Goal: Task Accomplishment & Management: Use online tool/utility

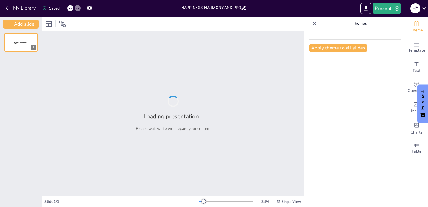
type input "HAPPINESS, HARMONY AND PROFESSION"
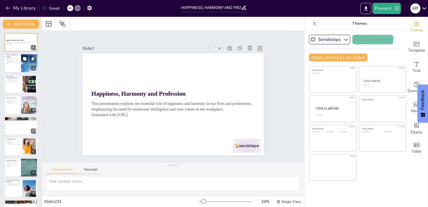
click at [27, 68] on div at bounding box center [30, 63] width 34 height 19
type textarea "Resilience is crucial as it allows individuals to bounce back from setbacks and…"
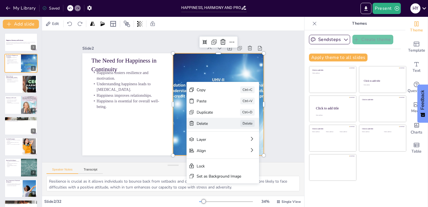
click at [225, 164] on div "Delete" at bounding box center [239, 169] width 29 height 11
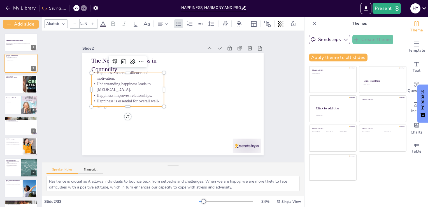
type input "32"
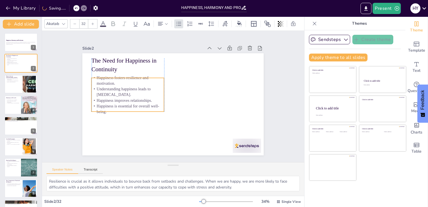
drag, startPoint x: 130, startPoint y: 86, endPoint x: 128, endPoint y: 91, distance: 5.2
click at [128, 91] on p "Understanding happiness leads to [MEDICAL_DATA]." at bounding box center [128, 87] width 73 height 19
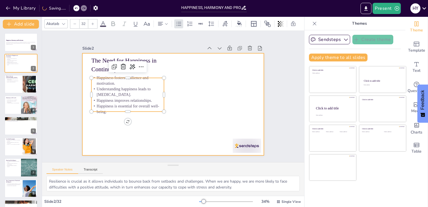
click at [175, 97] on div at bounding box center [171, 103] width 204 height 153
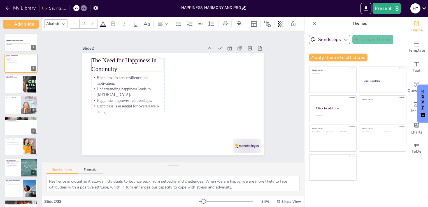
click at [155, 64] on p "The Need for Happiness in Continuity" at bounding box center [140, 52] width 74 height 38
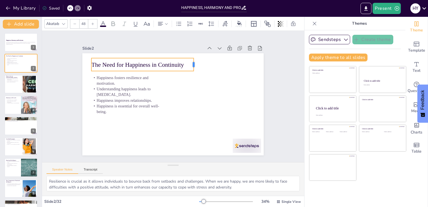
drag, startPoint x: 160, startPoint y: 63, endPoint x: 190, endPoint y: 60, distance: 29.9
click at [199, 63] on div at bounding box center [202, 69] width 7 height 13
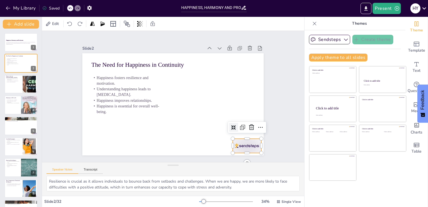
click at [237, 150] on div at bounding box center [235, 160] width 31 height 20
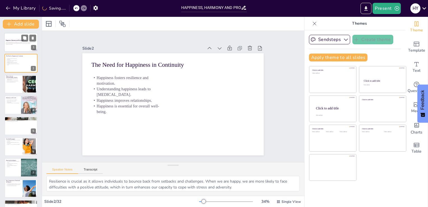
click at [19, 42] on p "This presentation explores the essential role of happiness and harmony in our l…" at bounding box center [21, 43] width 30 height 2
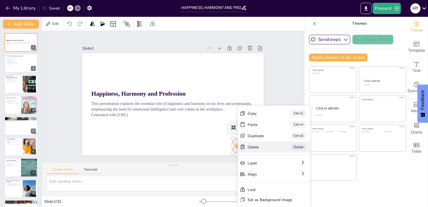
click at [38, 66] on div "Delete" at bounding box center [24, 60] width 28 height 14
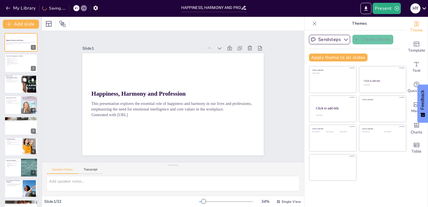
click at [24, 89] on div at bounding box center [29, 83] width 30 height 17
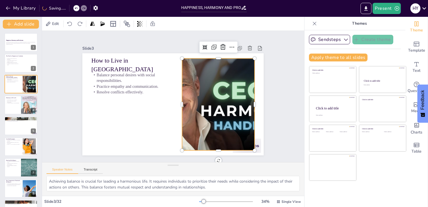
click at [216, 128] on div at bounding box center [214, 118] width 184 height 138
click at [228, 55] on icon at bounding box center [232, 59] width 8 height 8
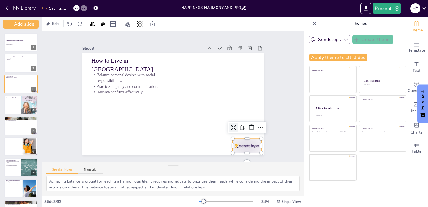
click at [247, 150] on div at bounding box center [235, 160] width 31 height 20
click at [247, 132] on icon at bounding box center [248, 135] width 7 height 7
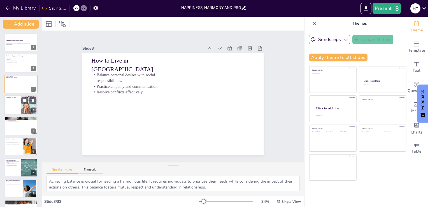
click at [19, 104] on div at bounding box center [21, 104] width 34 height 19
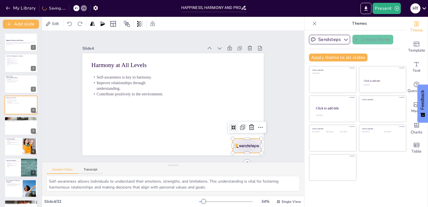
click at [244, 155] on div at bounding box center [228, 166] width 31 height 22
click at [199, 174] on icon at bounding box center [195, 179] width 10 height 10
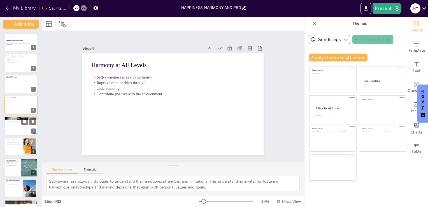
click at [26, 125] on div at bounding box center [21, 125] width 34 height 19
type textarea "Competencies developed through life skills are crucial for success. They empowe…"
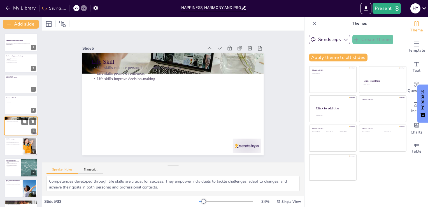
scroll to position [8, 0]
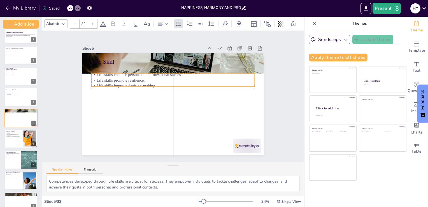
drag, startPoint x: 134, startPoint y: 75, endPoint x: 136, endPoint y: 83, distance: 8.9
click at [136, 83] on p "Life skills improve decision-making." at bounding box center [180, 89] width 125 height 114
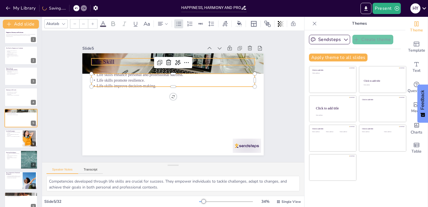
type input "48"
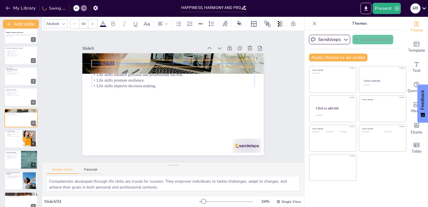
click at [193, 61] on p "Life Skill" at bounding box center [206, 92] width 26 height 163
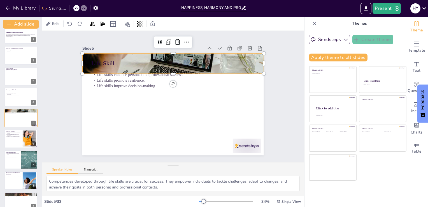
click at [255, 67] on div at bounding box center [183, 64] width 211 height 173
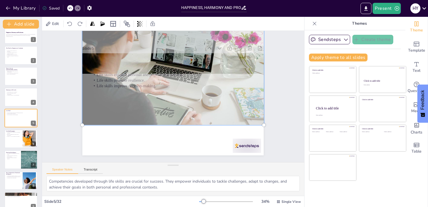
click at [225, 100] on div at bounding box center [180, 64] width 211 height 166
click at [225, 100] on div at bounding box center [183, 65] width 219 height 182
click at [227, 104] on div at bounding box center [180, 64] width 211 height 166
drag, startPoint x: 227, startPoint y: 104, endPoint x: 214, endPoint y: 85, distance: 22.5
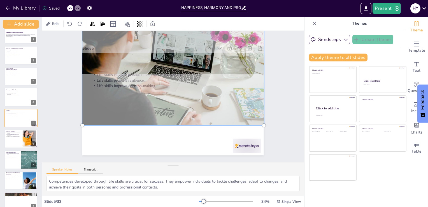
click at [214, 85] on div at bounding box center [195, 72] width 227 height 223
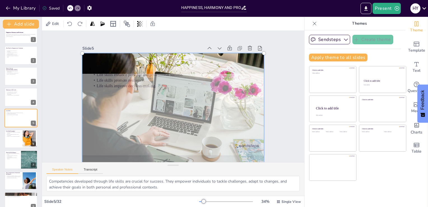
drag, startPoint x: 148, startPoint y: 104, endPoint x: 160, endPoint y: 156, distance: 53.5
click at [160, 156] on div at bounding box center [169, 114] width 211 height 166
drag, startPoint x: 164, startPoint y: 136, endPoint x: 158, endPoint y: 115, distance: 21.8
click at [158, 115] on div at bounding box center [171, 114] width 201 height 149
click at [158, 115] on div at bounding box center [169, 114] width 211 height 166
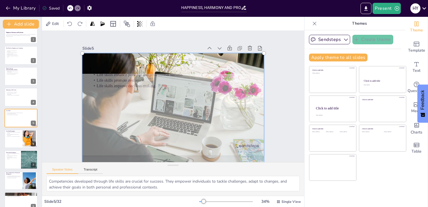
click at [158, 115] on div at bounding box center [155, 92] width 166 height 211
click at [140, 84] on div at bounding box center [171, 114] width 201 height 149
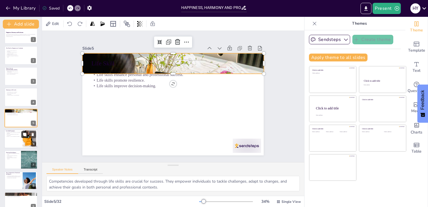
click at [25, 135] on icon at bounding box center [24, 134] width 3 height 3
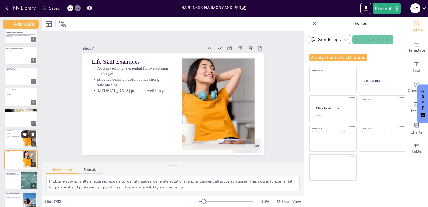
scroll to position [50, 0]
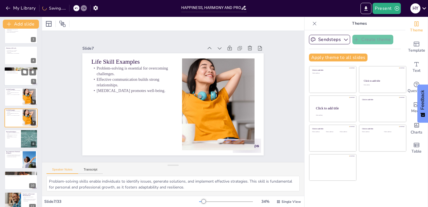
click at [13, 82] on div at bounding box center [21, 76] width 34 height 19
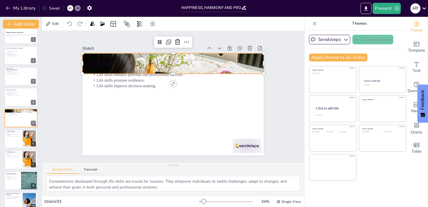
click at [251, 64] on div at bounding box center [171, 115] width 193 height 142
click at [185, 40] on icon at bounding box center [189, 44] width 8 height 8
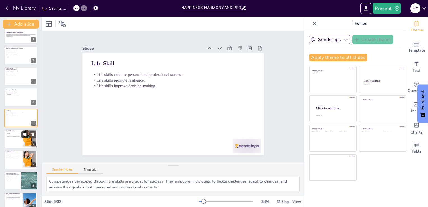
click at [27, 134] on button at bounding box center [24, 134] width 7 height 7
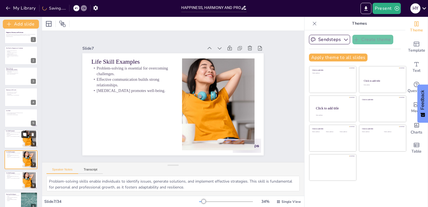
scroll to position [50, 0]
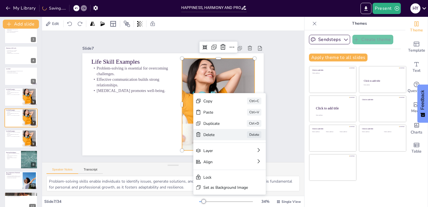
click at [238, 170] on div "Delete" at bounding box center [252, 174] width 28 height 8
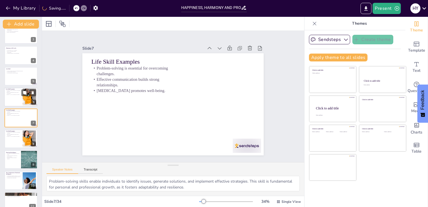
click at [13, 98] on div at bounding box center [21, 96] width 34 height 19
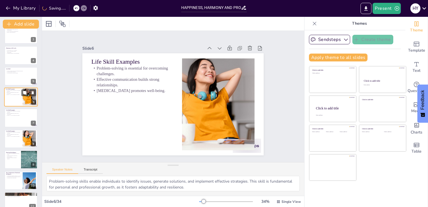
scroll to position [29, 0]
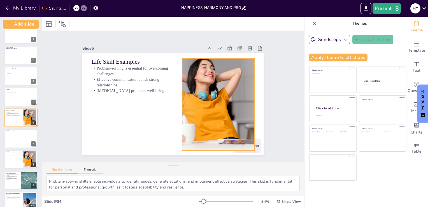
click at [215, 86] on div at bounding box center [218, 109] width 172 height 109
click at [232, 61] on icon at bounding box center [236, 65] width 8 height 8
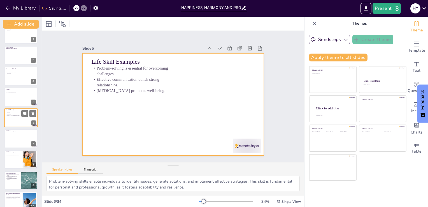
click at [23, 121] on div at bounding box center [21, 117] width 34 height 19
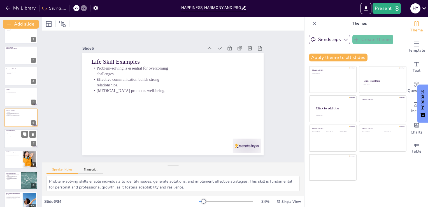
click at [15, 136] on p "[MEDICAL_DATA] promotes well-being." at bounding box center [13, 136] width 15 height 1
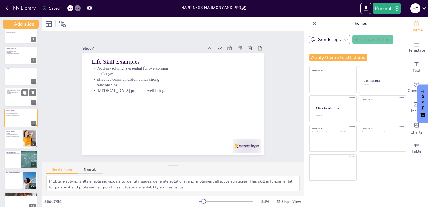
click at [17, 92] on p "Effective communication builds strong relationships." at bounding box center [13, 93] width 15 height 2
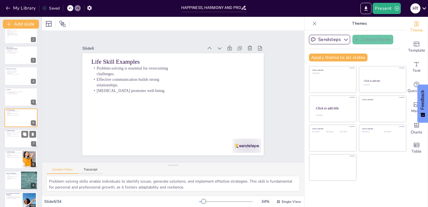
click at [13, 138] on div at bounding box center [21, 138] width 34 height 19
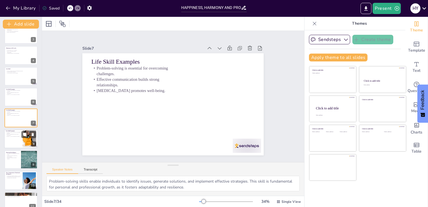
click at [13, 140] on div at bounding box center [21, 138] width 34 height 19
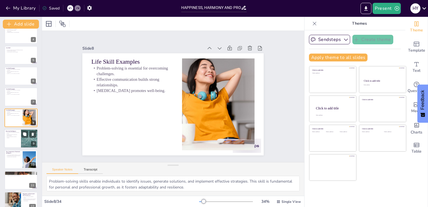
click at [14, 136] on p "Emotional intelligence enhances empathy." at bounding box center [12, 137] width 13 height 2
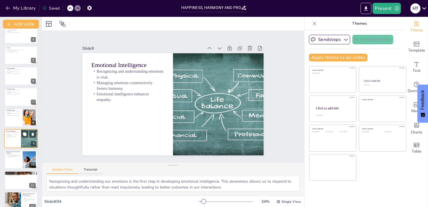
scroll to position [91, 0]
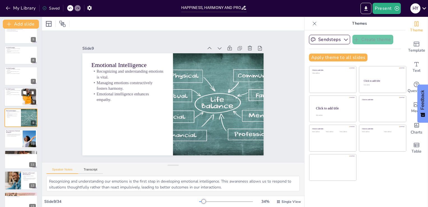
click at [12, 100] on div at bounding box center [21, 96] width 34 height 19
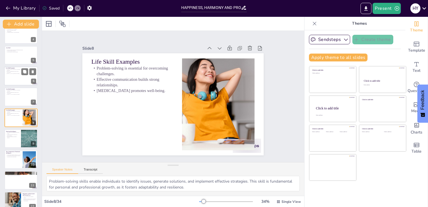
click at [10, 75] on div at bounding box center [21, 75] width 34 height 19
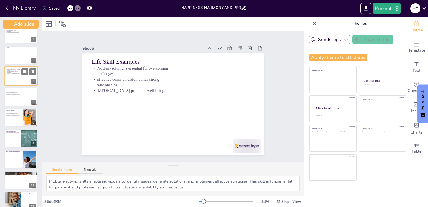
scroll to position [29, 0]
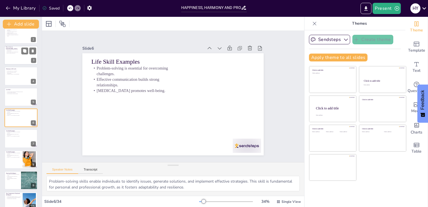
click at [14, 51] on p "Practice empathy and communication." at bounding box center [13, 51] width 15 height 1
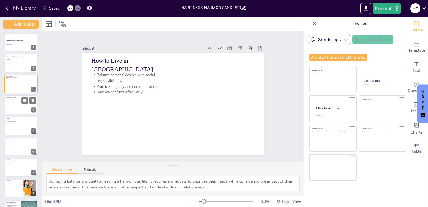
click at [15, 102] on p "Improve relationships through understanding." at bounding box center [12, 101] width 13 height 2
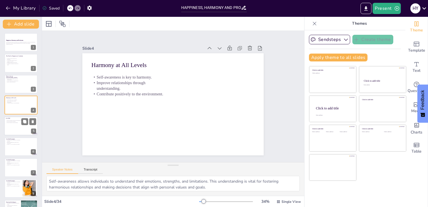
click at [17, 124] on div at bounding box center [21, 125] width 34 height 19
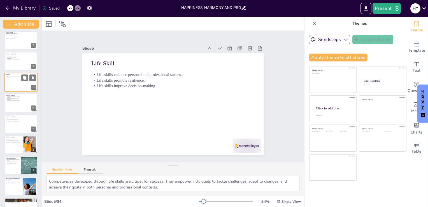
scroll to position [50, 0]
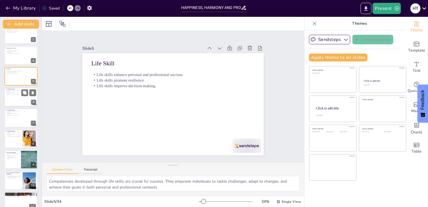
click at [16, 103] on div at bounding box center [21, 96] width 34 height 19
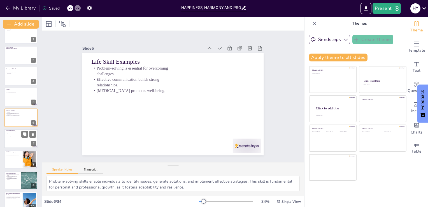
click at [14, 144] on div at bounding box center [21, 138] width 34 height 19
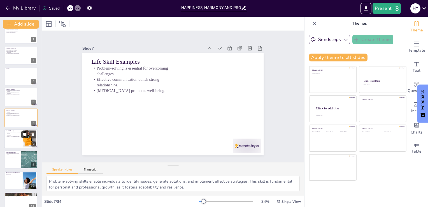
click at [26, 137] on button at bounding box center [24, 134] width 7 height 7
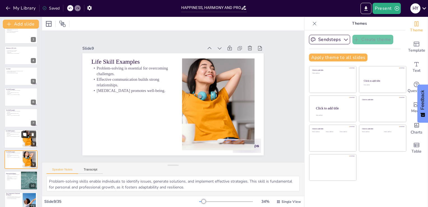
scroll to position [91, 0]
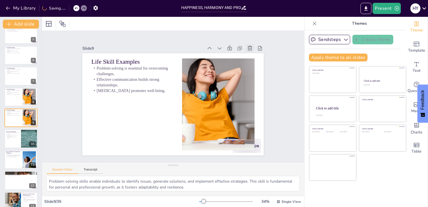
click at [258, 71] on icon at bounding box center [261, 74] width 7 height 7
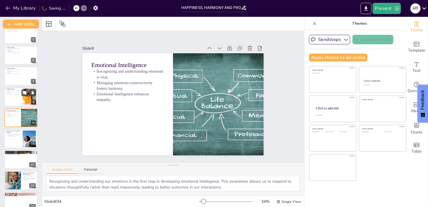
click at [22, 100] on div at bounding box center [21, 96] width 34 height 19
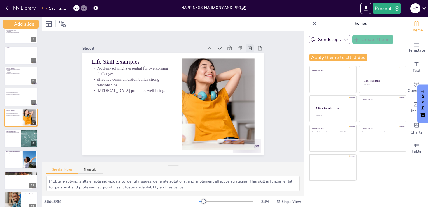
click at [250, 52] on div at bounding box center [254, 56] width 9 height 9
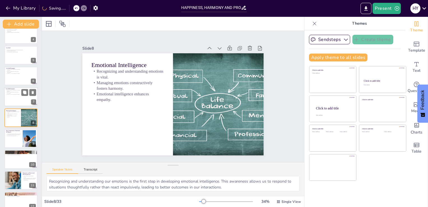
click at [13, 96] on div at bounding box center [21, 96] width 34 height 19
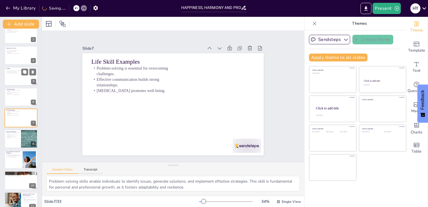
click at [20, 74] on div at bounding box center [21, 76] width 34 height 19
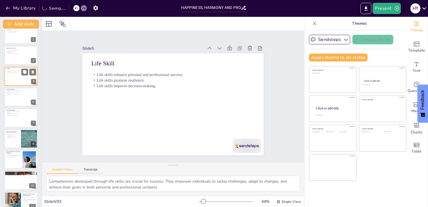
scroll to position [8, 0]
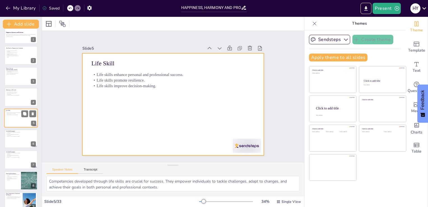
click at [21, 117] on div at bounding box center [21, 118] width 34 height 19
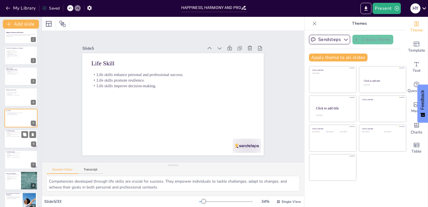
click at [19, 137] on div at bounding box center [21, 138] width 34 height 19
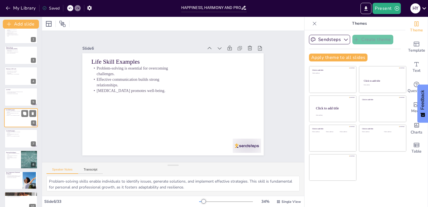
click at [19, 137] on div at bounding box center [20, 138] width 33 height 19
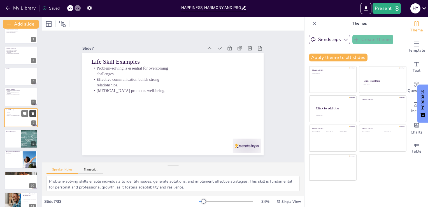
click at [31, 113] on icon at bounding box center [33, 114] width 4 height 4
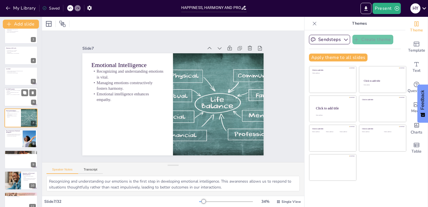
click at [28, 98] on div at bounding box center [21, 96] width 34 height 19
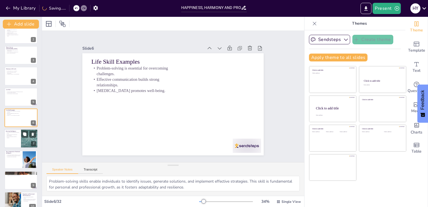
click at [17, 141] on div at bounding box center [21, 138] width 34 height 19
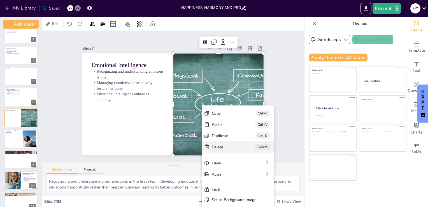
click at [87, 168] on div "Delete" at bounding box center [83, 182] width 8 height 28
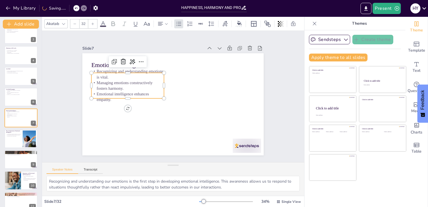
click at [132, 69] on div "Emotional Intelligence Recognizing and understanding emotions is vital. Managin…" at bounding box center [171, 103] width 199 height 137
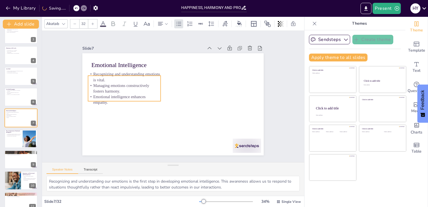
drag, startPoint x: 159, startPoint y: 79, endPoint x: 156, endPoint y: 82, distance: 4.4
click at [156, 82] on p "Managing emotions constructively fosters harmony." at bounding box center [125, 83] width 73 height 19
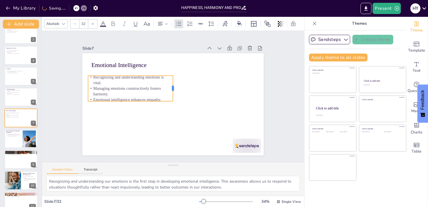
drag, startPoint x: 158, startPoint y: 84, endPoint x: 170, endPoint y: 80, distance: 12.9
click at [173, 80] on div at bounding box center [176, 89] width 7 height 26
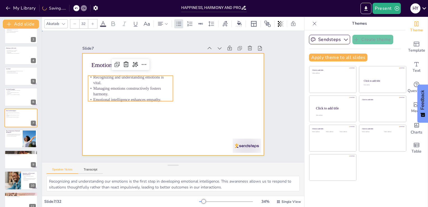
click at [178, 114] on div at bounding box center [172, 104] width 181 height 102
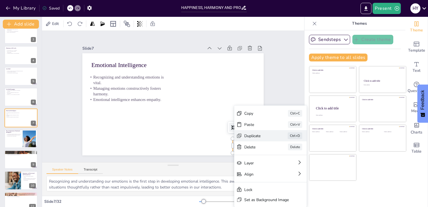
click at [287, 164] on div "Duplicate" at bounding box center [301, 166] width 28 height 5
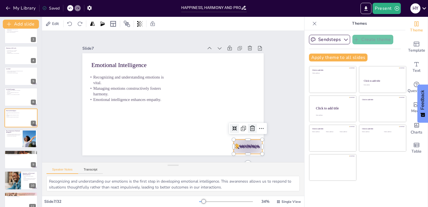
click at [248, 140] on icon at bounding box center [244, 144] width 8 height 8
click at [247, 150] on div at bounding box center [235, 160] width 31 height 20
click at [246, 132] on icon at bounding box center [248, 135] width 7 height 7
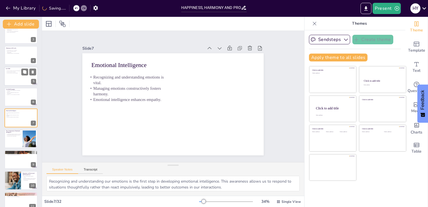
drag, startPoint x: 28, startPoint y: 94, endPoint x: 19, endPoint y: 98, distance: 9.9
click at [19, 98] on div "Life Skill Examples Problem-solving is essential for overcoming challenges. Eff…" at bounding box center [20, 97] width 33 height 19
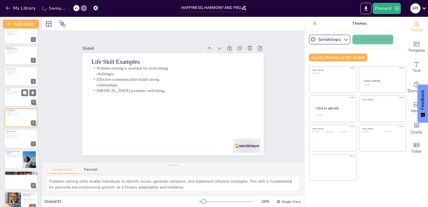
click at [19, 98] on div at bounding box center [21, 96] width 34 height 19
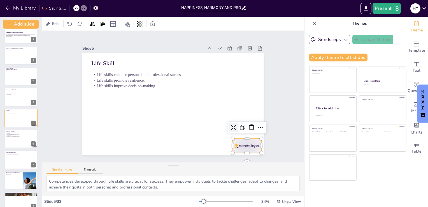
click at [237, 145] on div at bounding box center [242, 153] width 30 height 17
click at [207, 172] on icon at bounding box center [203, 175] width 8 height 7
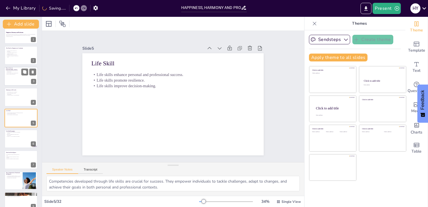
click at [11, 77] on div at bounding box center [21, 76] width 34 height 19
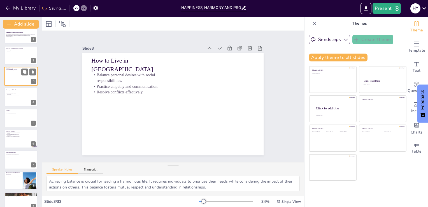
scroll to position [0, 0]
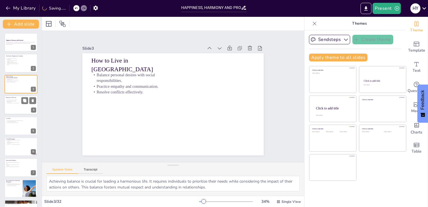
click at [18, 106] on div at bounding box center [21, 104] width 34 height 19
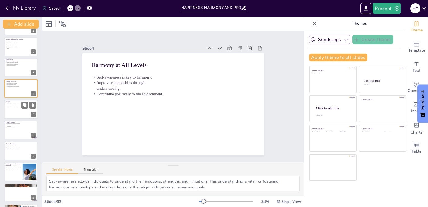
click at [18, 109] on div at bounding box center [21, 109] width 34 height 19
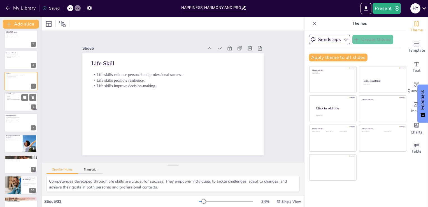
click at [18, 99] on div at bounding box center [21, 101] width 34 height 19
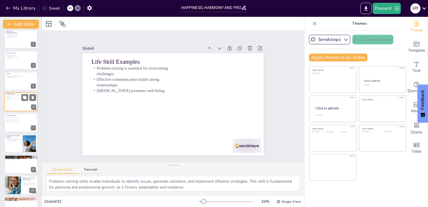
scroll to position [29, 0]
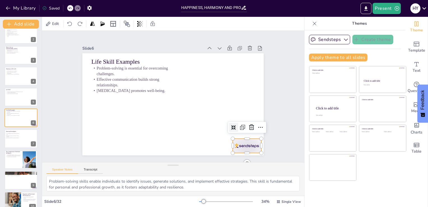
click at [238, 150] on div at bounding box center [235, 160] width 31 height 20
click at [248, 139] on icon at bounding box center [244, 143] width 8 height 8
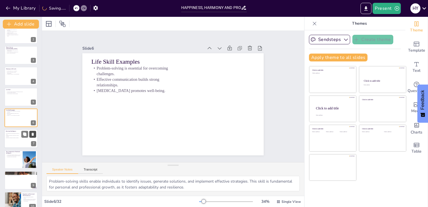
click at [29, 135] on div at bounding box center [28, 134] width 15 height 7
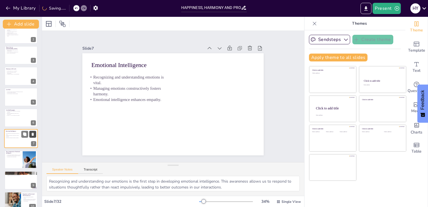
scroll to position [50, 0]
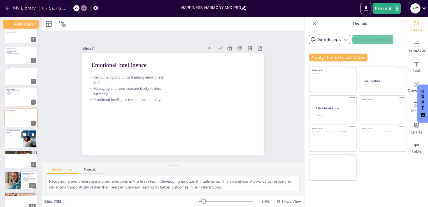
click at [12, 139] on div at bounding box center [21, 138] width 34 height 19
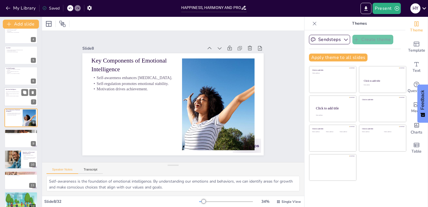
click at [13, 95] on p "Emotional intelligence enhances empathy." at bounding box center [13, 95] width 16 height 1
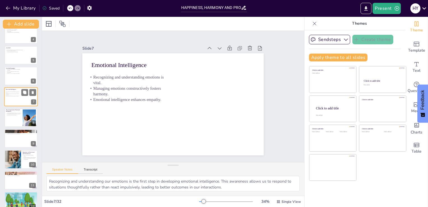
scroll to position [50, 0]
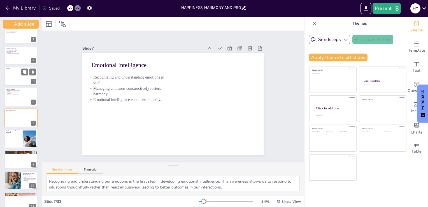
click at [14, 77] on div at bounding box center [21, 76] width 34 height 19
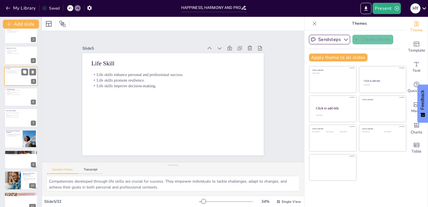
scroll to position [8, 0]
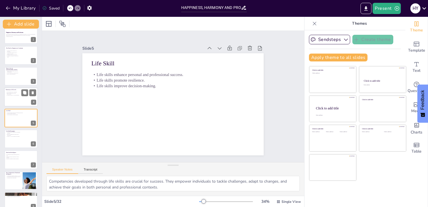
click at [17, 93] on p "Improve relationships through understanding." at bounding box center [12, 94] width 13 height 2
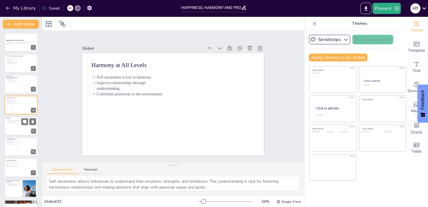
click at [17, 127] on div at bounding box center [21, 125] width 34 height 19
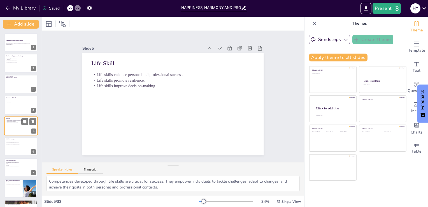
scroll to position [8, 0]
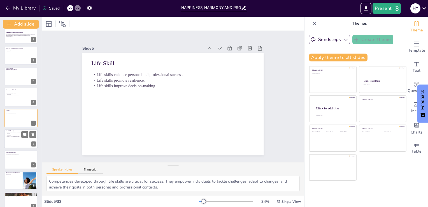
click at [17, 139] on div at bounding box center [21, 138] width 34 height 19
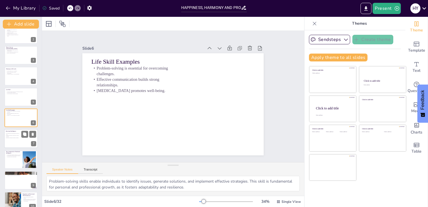
click at [16, 143] on div at bounding box center [21, 138] width 34 height 19
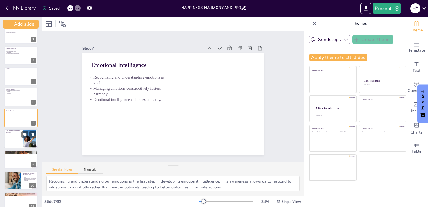
click at [15, 141] on div at bounding box center [21, 138] width 34 height 19
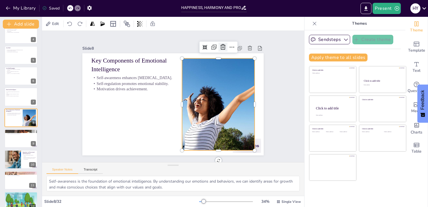
click at [224, 49] on icon at bounding box center [227, 52] width 7 height 7
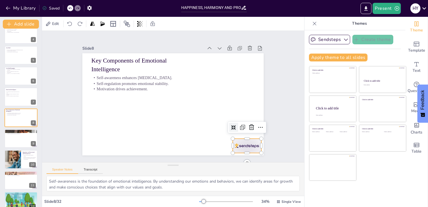
click at [247, 141] on div at bounding box center [247, 146] width 28 height 14
click at [251, 130] on div at bounding box center [248, 135] width 10 height 10
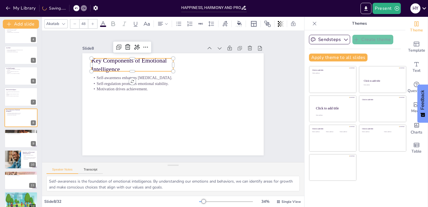
click at [149, 63] on p "Key Components of Emotional Intelligence" at bounding box center [139, 57] width 83 height 34
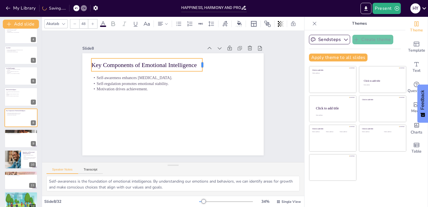
drag, startPoint x: 169, startPoint y: 61, endPoint x: 199, endPoint y: 59, distance: 29.2
click at [202, 59] on div at bounding box center [204, 64] width 4 height 13
click at [19, 140] on div at bounding box center [21, 138] width 34 height 19
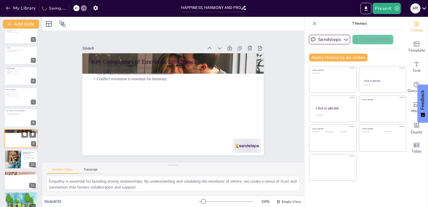
scroll to position [91, 0]
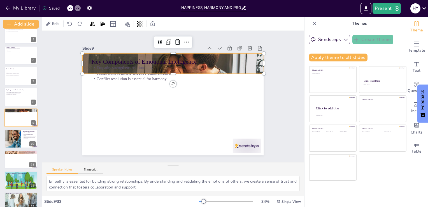
click at [253, 71] on div at bounding box center [186, 66] width 215 height 185
click at [185, 40] on icon at bounding box center [189, 44] width 8 height 8
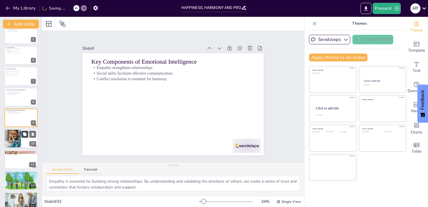
click at [21, 136] on div at bounding box center [28, 134] width 15 height 7
type textarea "Effective decision-making is crucial for success in both personal and professio…"
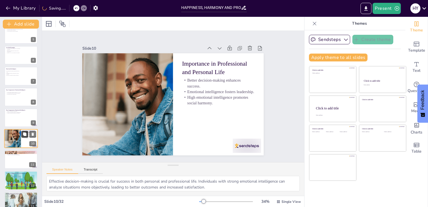
scroll to position [112, 0]
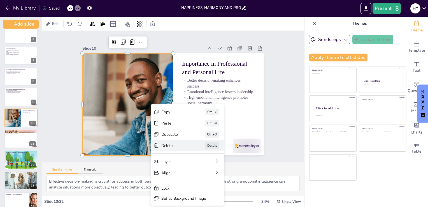
click at [175, 173] on div "Delete Delete" at bounding box center [211, 186] width 73 height 26
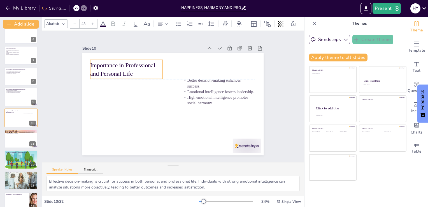
drag, startPoint x: 198, startPoint y: 68, endPoint x: 106, endPoint y: 67, distance: 91.4
click at [106, 67] on p "Importance in Professional and Personal Life" at bounding box center [130, 64] width 74 height 24
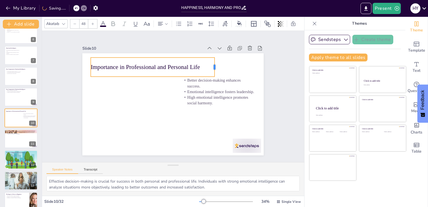
drag, startPoint x: 159, startPoint y: 63, endPoint x: 211, endPoint y: 61, distance: 51.4
click at [217, 62] on div at bounding box center [220, 71] width 6 height 19
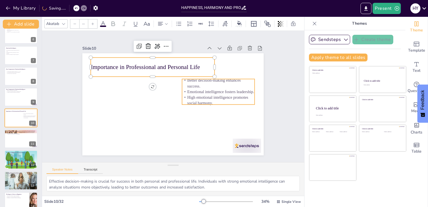
type input "32"
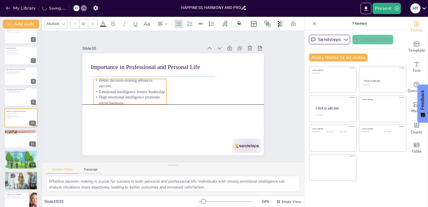
drag, startPoint x: 218, startPoint y: 93, endPoint x: 130, endPoint y: 92, distance: 88.3
click at [130, 92] on div "Better decision-making enhances success. Emotional intelligence fosters leaders…" at bounding box center [138, 70] width 77 height 61
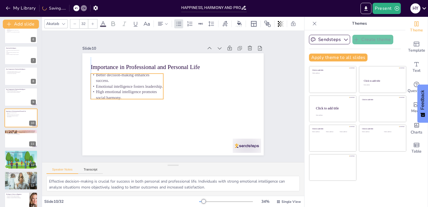
drag, startPoint x: 144, startPoint y: 87, endPoint x: 140, endPoint y: 82, distance: 7.0
click at [140, 82] on p "Emotional intelligence fosters leadership." at bounding box center [128, 81] width 73 height 13
drag, startPoint x: 160, startPoint y: 82, endPoint x: 174, endPoint y: 81, distance: 13.8
click at [177, 81] on div at bounding box center [179, 86] width 4 height 26
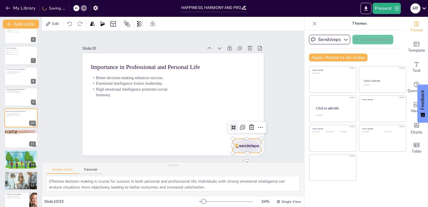
click at [242, 145] on div at bounding box center [242, 153] width 30 height 17
click at [248, 139] on icon at bounding box center [244, 143] width 8 height 8
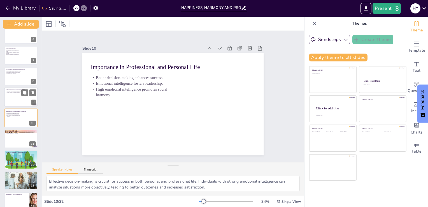
click at [16, 97] on div at bounding box center [21, 96] width 34 height 19
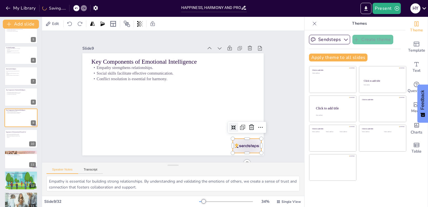
click at [239, 150] on div at bounding box center [235, 160] width 31 height 20
click at [245, 132] on icon at bounding box center [248, 135] width 6 height 6
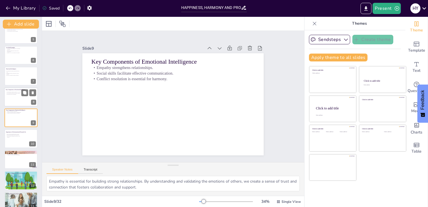
click at [19, 97] on div at bounding box center [21, 96] width 34 height 19
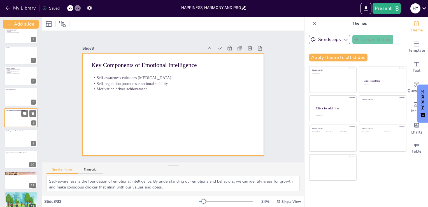
click at [19, 121] on div at bounding box center [21, 117] width 34 height 19
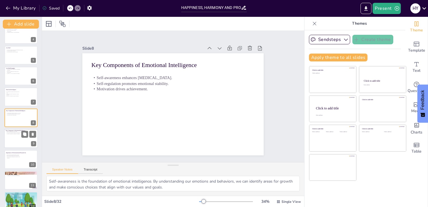
click at [19, 135] on div at bounding box center [21, 138] width 34 height 19
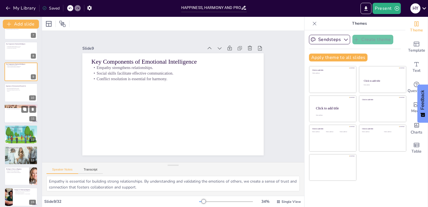
click at [15, 112] on div at bounding box center [21, 113] width 34 height 19
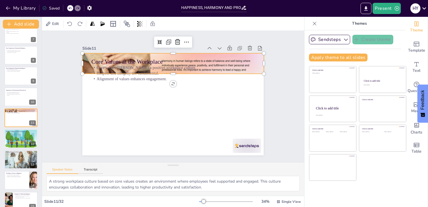
click at [85, 59] on div at bounding box center [176, 63] width 191 height 121
click at [223, 103] on icon at bounding box center [226, 106] width 7 height 7
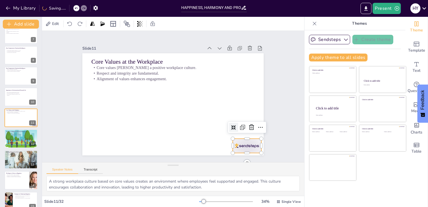
click at [237, 139] on div at bounding box center [247, 146] width 28 height 14
click at [243, 146] on icon at bounding box center [238, 150] width 8 height 8
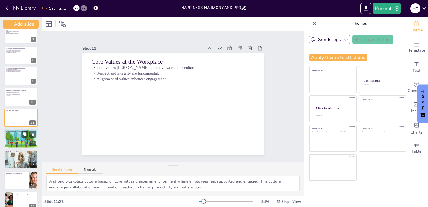
click at [15, 134] on p "Employee retention is enhanced by happiness." at bounding box center [21, 133] width 30 height 1
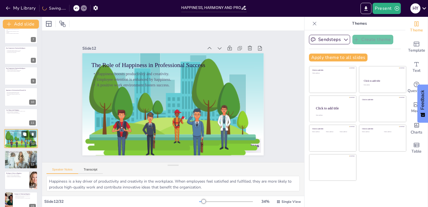
scroll to position [154, 0]
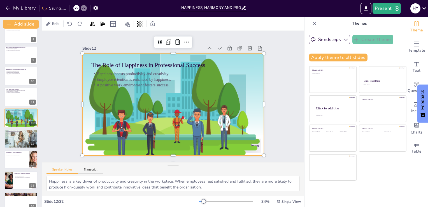
click at [95, 123] on div at bounding box center [172, 104] width 192 height 132
click at [174, 34] on div at bounding box center [190, 44] width 40 height 22
click at [214, 123] on icon at bounding box center [218, 127] width 9 height 9
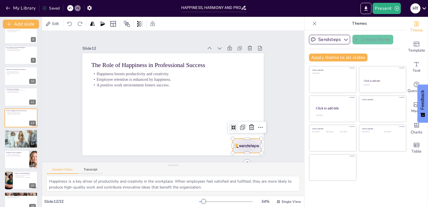
click at [244, 155] on div at bounding box center [228, 166] width 31 height 22
click at [230, 158] on icon at bounding box center [225, 162] width 9 height 9
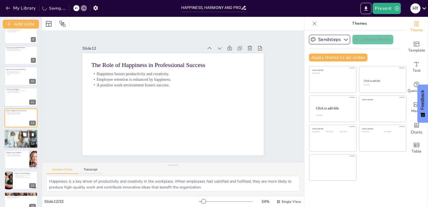
click at [12, 137] on div at bounding box center [21, 138] width 34 height 22
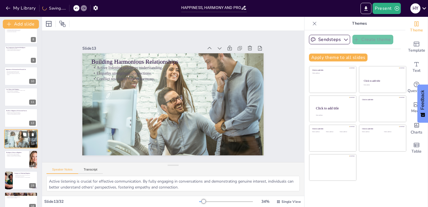
scroll to position [175, 0]
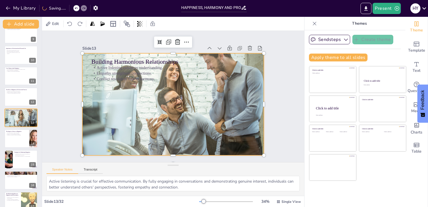
click at [114, 101] on div at bounding box center [170, 103] width 215 height 185
click at [181, 40] on icon at bounding box center [184, 43] width 6 height 6
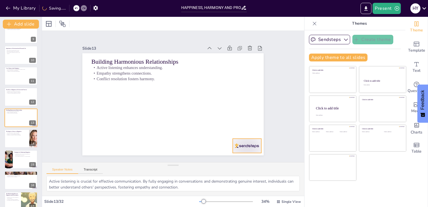
click at [248, 140] on div at bounding box center [247, 146] width 28 height 14
click at [248, 128] on icon at bounding box center [251, 127] width 7 height 7
click at [17, 148] on div "Happiness, Harmony and Profession This presentation explores the essential role…" at bounding box center [21, 190] width 42 height 665
click at [17, 140] on div at bounding box center [21, 138] width 34 height 19
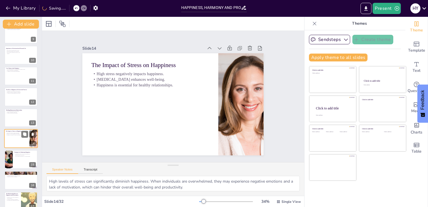
scroll to position [196, 0]
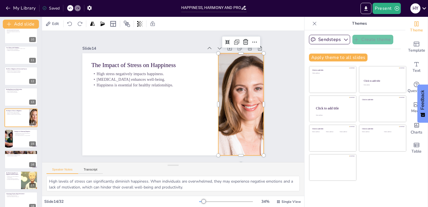
click at [228, 122] on div at bounding box center [240, 111] width 163 height 117
click at [231, 166] on icon at bounding box center [227, 169] width 7 height 7
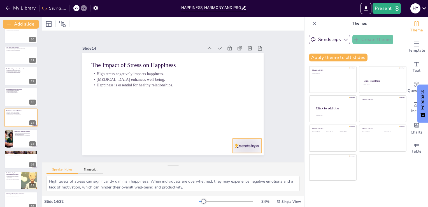
click at [242, 145] on div at bounding box center [242, 153] width 30 height 17
click at [248, 132] on icon at bounding box center [248, 135] width 7 height 7
click at [13, 140] on div at bounding box center [21, 138] width 34 height 19
type textarea "Mindfulness practices encourage individuals to focus on the present moment. By …"
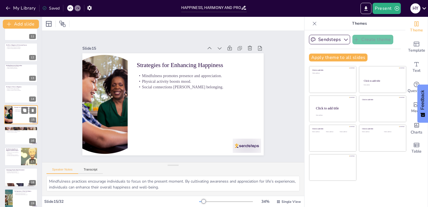
scroll to position [220, 0]
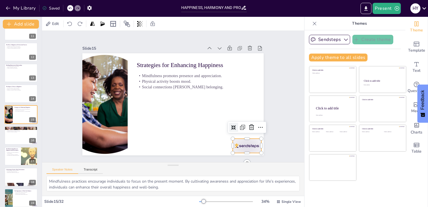
click at [242, 150] on div at bounding box center [235, 160] width 31 height 20
click at [248, 139] on icon at bounding box center [244, 143] width 8 height 8
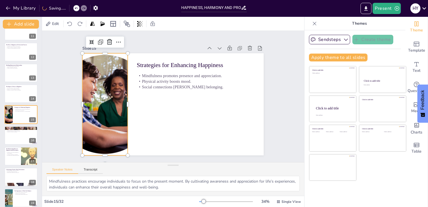
click at [97, 113] on div at bounding box center [105, 97] width 112 height 112
click at [112, 38] on icon at bounding box center [115, 35] width 7 height 7
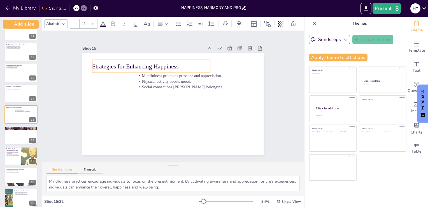
drag, startPoint x: 151, startPoint y: 68, endPoint x: 105, endPoint y: 70, distance: 46.0
click at [105, 70] on div "Strategies for Enhancing Happiness" at bounding box center [152, 66] width 118 height 13
type input "32"
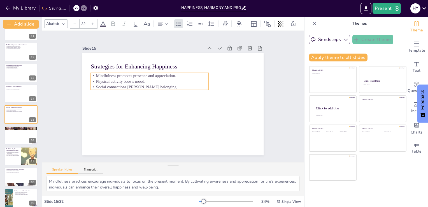
drag, startPoint x: 161, startPoint y: 80, endPoint x: 114, endPoint y: 81, distance: 46.8
click at [114, 81] on p "Physical activity boosts mood." at bounding box center [152, 79] width 118 height 18
click at [21, 136] on div at bounding box center [21, 135] width 34 height 19
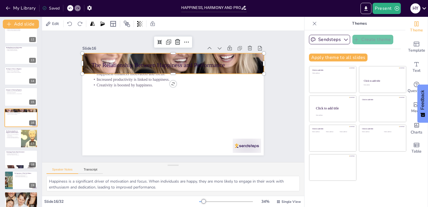
click at [253, 67] on div at bounding box center [176, 63] width 193 height 139
click at [176, 41] on icon at bounding box center [177, 42] width 7 height 7
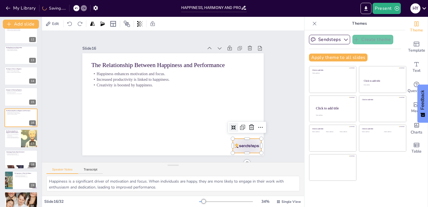
click at [236, 139] on div at bounding box center [247, 146] width 28 height 14
click at [248, 132] on icon at bounding box center [248, 135] width 7 height 7
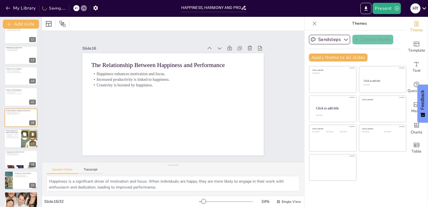
click at [18, 140] on div at bounding box center [21, 138] width 34 height 19
type textarea "Happiness enhances cognitive functions, leading to improved planning and decisi…"
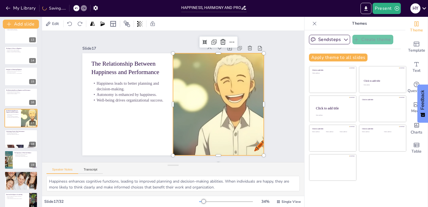
click at [195, 123] on div at bounding box center [219, 104] width 102 height 102
click at [225, 44] on icon at bounding box center [228, 47] width 7 height 7
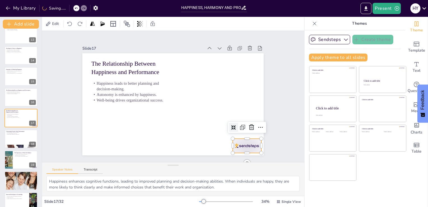
click at [240, 150] on div at bounding box center [235, 160] width 31 height 20
click at [242, 147] on icon at bounding box center [238, 150] width 6 height 7
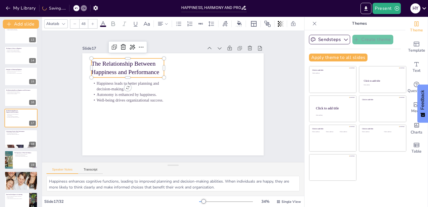
click at [138, 61] on p "The Relationship Between Happiness and Performance" at bounding box center [131, 63] width 74 height 24
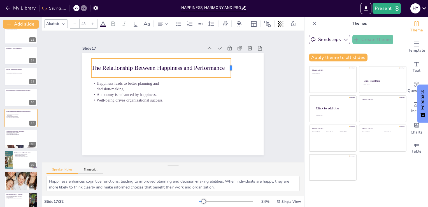
drag, startPoint x: 161, startPoint y: 64, endPoint x: 228, endPoint y: 60, distance: 67.1
click at [234, 71] on div at bounding box center [238, 81] width 8 height 20
type input "32"
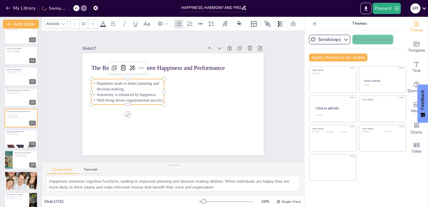
click at [159, 90] on p "Autonomy is enhanced by happiness." at bounding box center [128, 89] width 73 height 13
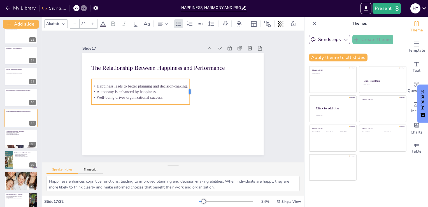
drag, startPoint x: 160, startPoint y: 89, endPoint x: 186, endPoint y: 89, distance: 25.8
click at [189, 89] on div at bounding box center [192, 94] width 7 height 26
click at [24, 137] on button at bounding box center [24, 134] width 7 height 7
type textarea "Inclusivity is essential for creating a positive work environment. When employe…"
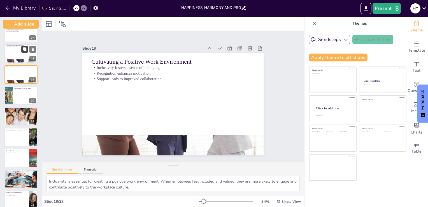
scroll to position [344, 0]
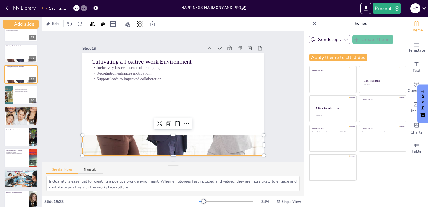
click at [125, 143] on div at bounding box center [168, 145] width 209 height 290
click at [172, 121] on icon at bounding box center [169, 123] width 8 height 8
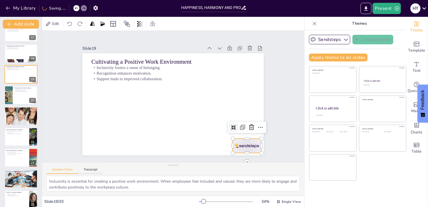
click at [243, 150] on div at bounding box center [235, 160] width 31 height 20
click at [237, 152] on icon at bounding box center [232, 156] width 9 height 9
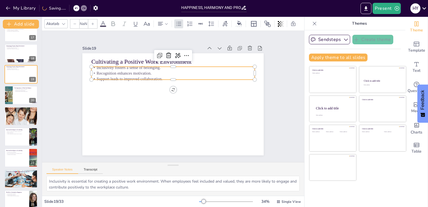
type input "32"
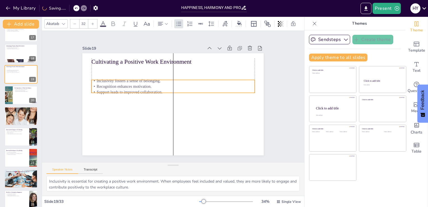
drag, startPoint x: 153, startPoint y: 72, endPoint x: 153, endPoint y: 85, distance: 13.2
click at [153, 85] on p "Recognition enhances motivation." at bounding box center [173, 87] width 163 height 6
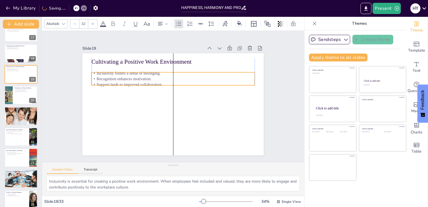
drag, startPoint x: 107, startPoint y: 84, endPoint x: 108, endPoint y: 76, distance: 7.6
click at [108, 76] on p "Recognition enhances motivation." at bounding box center [173, 79] width 163 height 6
click at [18, 98] on div at bounding box center [21, 95] width 34 height 19
type textarea "Maintaining a healthy work-life balance is crucial for enhancing productivity. …"
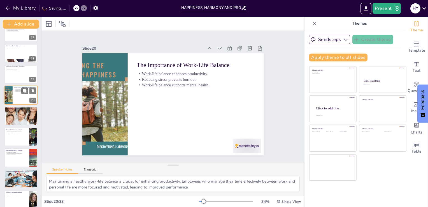
scroll to position [321, 0]
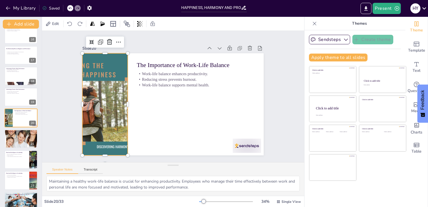
click at [108, 100] on div at bounding box center [105, 97] width 191 height 121
click at [117, 35] on div at bounding box center [122, 30] width 11 height 11
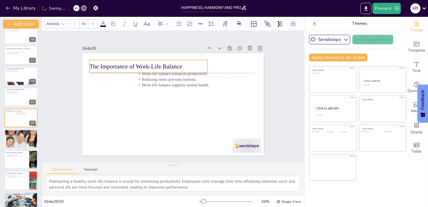
drag, startPoint x: 140, startPoint y: 64, endPoint x: 93, endPoint y: 65, distance: 47.7
click at [93, 65] on p "The Importance of Work-Life Balance" at bounding box center [152, 64] width 118 height 21
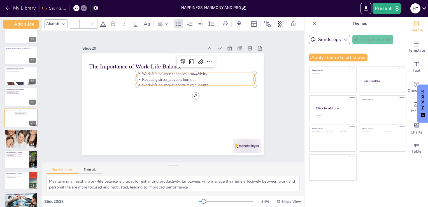
type input "32"
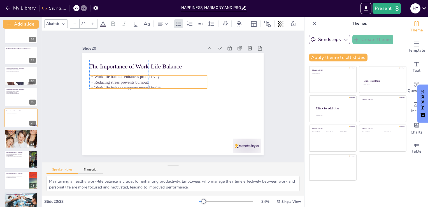
drag, startPoint x: 160, startPoint y: 80, endPoint x: 113, endPoint y: 83, distance: 46.6
click at [113, 83] on p "Work-life balance supports mental health." at bounding box center [152, 80] width 114 height 42
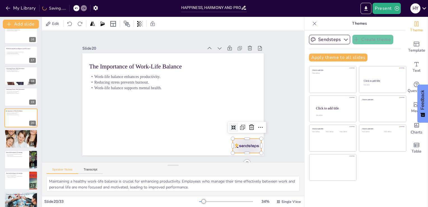
click at [234, 150] on div at bounding box center [235, 160] width 31 height 20
click at [247, 140] on icon at bounding box center [244, 143] width 6 height 6
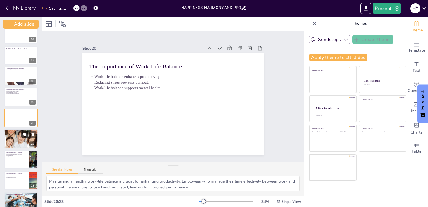
click at [22, 135] on button at bounding box center [24, 134] width 7 height 7
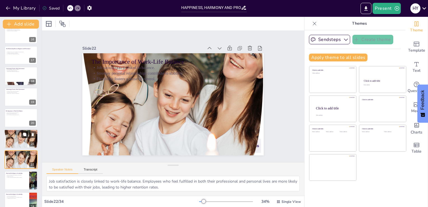
scroll to position [362, 0]
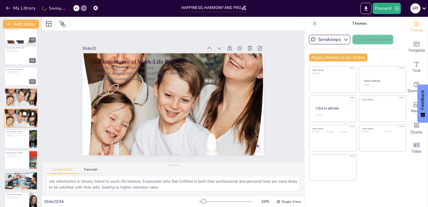
click at [32, 114] on icon at bounding box center [33, 113] width 2 height 3
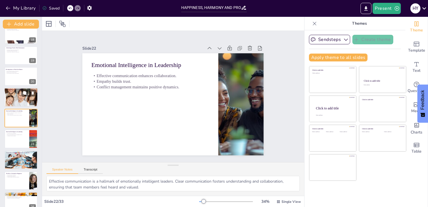
click at [14, 104] on div at bounding box center [21, 97] width 34 height 46
type textarea "Job satisfaction is closely linked to work-life balance. Employees who feel ful…"
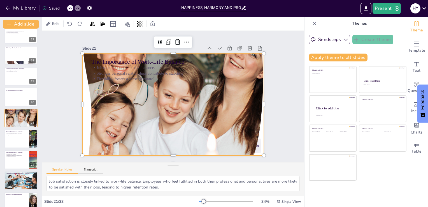
click at [124, 125] on div at bounding box center [170, 103] width 266 height 299
click at [185, 41] on icon at bounding box center [189, 44] width 8 height 8
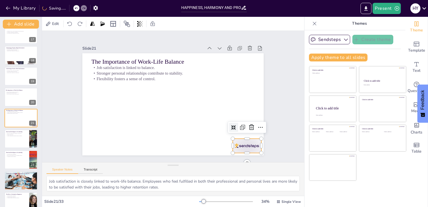
click at [250, 150] on div at bounding box center [235, 160] width 31 height 20
click at [248, 132] on icon at bounding box center [248, 135] width 7 height 7
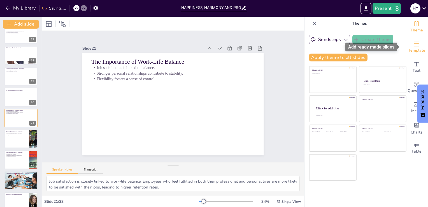
click at [415, 50] on span "Template" at bounding box center [417, 50] width 17 height 6
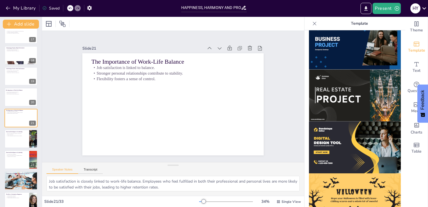
scroll to position [480, 0]
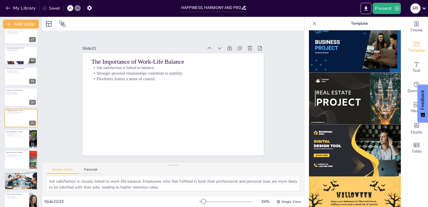
click at [370, 87] on img at bounding box center [355, 99] width 92 height 52
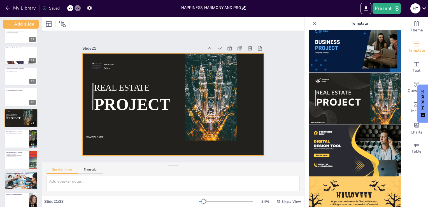
click at [152, 130] on div at bounding box center [172, 104] width 191 height 121
click at [255, 62] on icon at bounding box center [258, 65] width 7 height 7
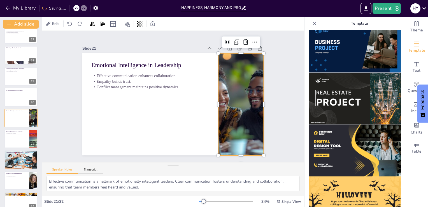
click at [229, 97] on div at bounding box center [241, 104] width 153 height 102
click at [246, 45] on div at bounding box center [251, 50] width 10 height 10
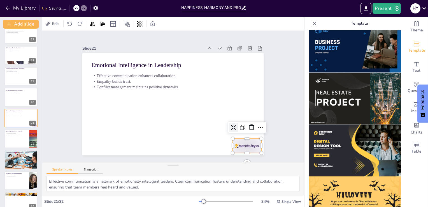
click at [239, 155] on div at bounding box center [228, 166] width 31 height 22
click at [248, 132] on icon at bounding box center [248, 135] width 7 height 7
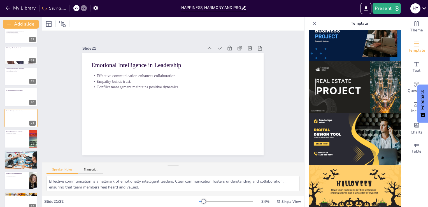
scroll to position [534, 0]
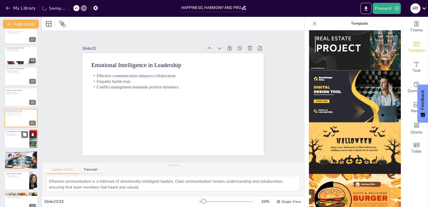
click at [15, 137] on div at bounding box center [21, 138] width 34 height 19
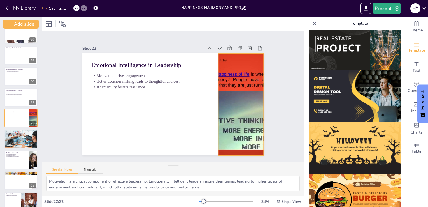
click at [228, 109] on div at bounding box center [240, 111] width 191 height 121
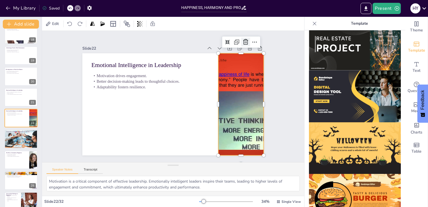
click at [247, 46] on icon at bounding box center [250, 49] width 7 height 7
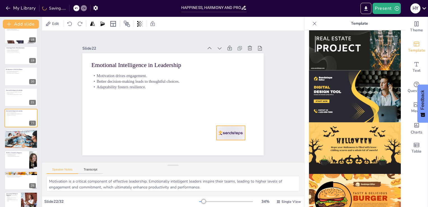
drag, startPoint x: 246, startPoint y: 144, endPoint x: 229, endPoint y: 130, distance: 21.3
click at [229, 130] on div at bounding box center [227, 138] width 30 height 17
click at [229, 117] on icon at bounding box center [232, 120] width 7 height 7
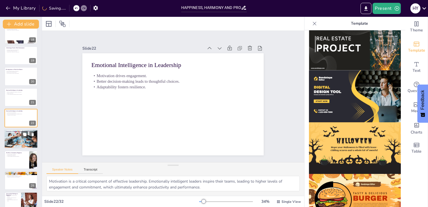
click at [14, 140] on div at bounding box center [21, 138] width 34 height 21
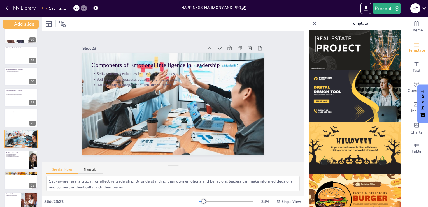
scroll to position [383, 0]
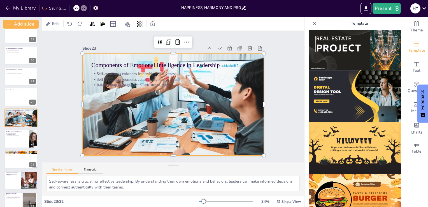
click at [132, 128] on div at bounding box center [171, 104] width 201 height 148
click at [179, 38] on div at bounding box center [184, 43] width 10 height 10
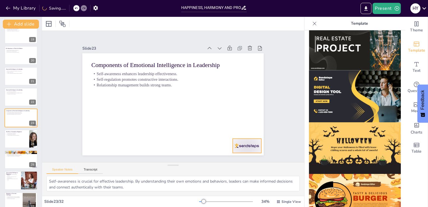
click at [243, 145] on div at bounding box center [242, 153] width 30 height 17
click at [223, 163] on icon at bounding box center [219, 168] width 10 height 10
click at [10, 142] on div at bounding box center [21, 138] width 34 height 19
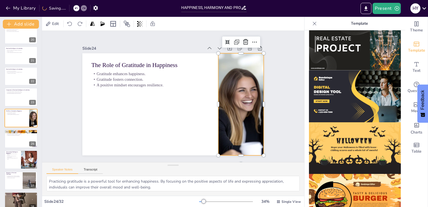
click at [228, 116] on div at bounding box center [232, 132] width 181 height 156
click at [255, 63] on icon at bounding box center [259, 67] width 8 height 8
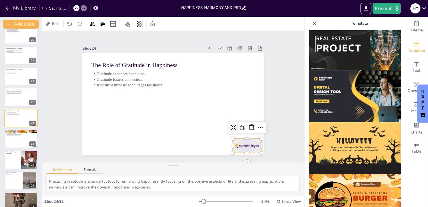
click at [238, 150] on div at bounding box center [235, 160] width 31 height 20
click at [245, 132] on icon at bounding box center [248, 135] width 7 height 7
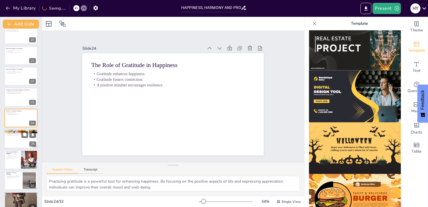
scroll to position [446, 0]
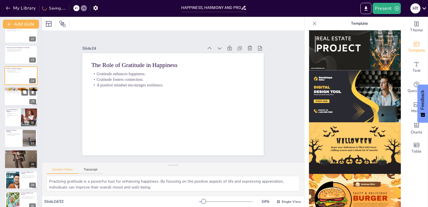
click at [14, 97] on div at bounding box center [21, 96] width 34 height 19
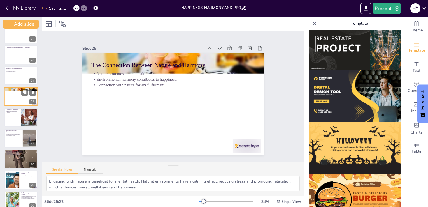
scroll to position [425, 0]
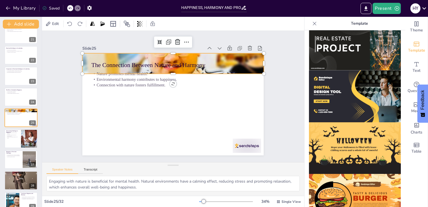
click at [253, 66] on div at bounding box center [183, 65] width 229 height 229
click at [196, 45] on icon at bounding box center [199, 48] width 7 height 7
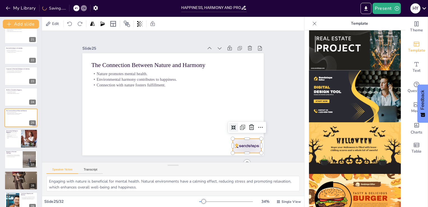
click at [240, 143] on div at bounding box center [247, 146] width 28 height 14
click at [243, 146] on icon at bounding box center [238, 150] width 8 height 8
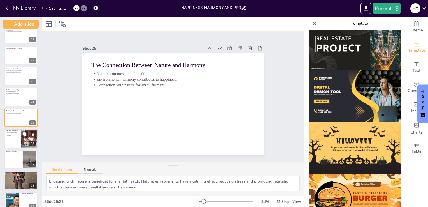
click at [15, 143] on div at bounding box center [21, 138] width 34 height 19
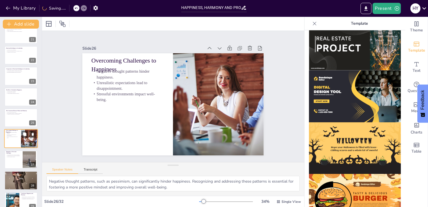
scroll to position [446, 0]
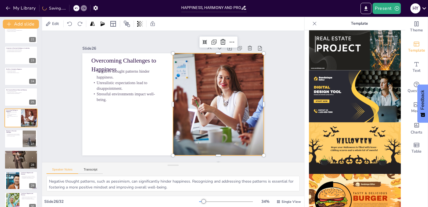
click at [191, 105] on div at bounding box center [217, 108] width 163 height 117
click at [238, 63] on icon at bounding box center [241, 66] width 7 height 7
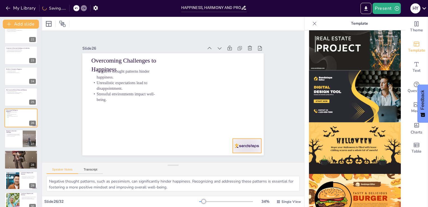
click at [248, 145] on div at bounding box center [242, 153] width 30 height 17
click at [243, 146] on icon at bounding box center [238, 150] width 8 height 8
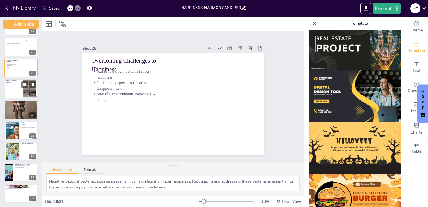
click at [10, 94] on div at bounding box center [21, 88] width 34 height 19
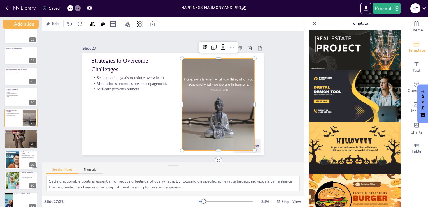
click at [198, 116] on div at bounding box center [216, 113] width 154 height 118
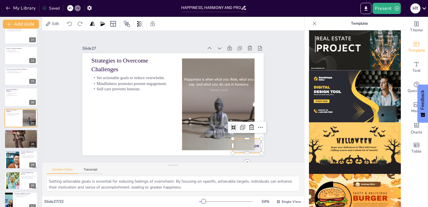
click at [251, 150] on div at bounding box center [235, 160] width 31 height 20
click at [248, 139] on icon at bounding box center [244, 143] width 8 height 8
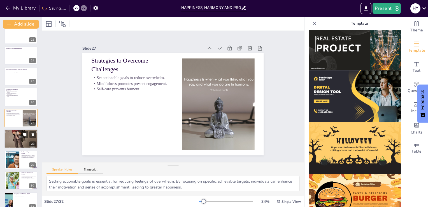
click at [14, 137] on div at bounding box center [21, 139] width 34 height 54
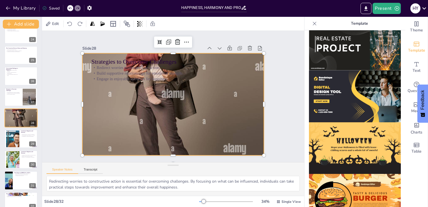
click at [126, 125] on div at bounding box center [172, 104] width 211 height 309
click at [200, 47] on icon at bounding box center [204, 51] width 9 height 9
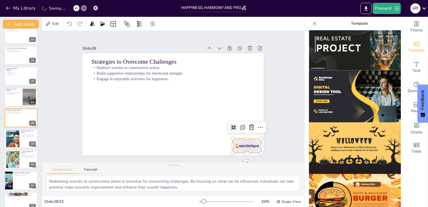
click at [241, 148] on div at bounding box center [242, 153] width 30 height 17
click at [247, 132] on icon at bounding box center [248, 135] width 7 height 7
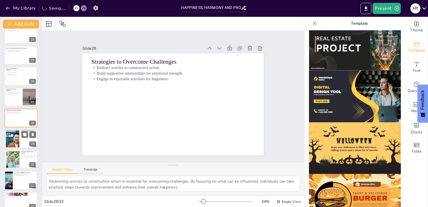
click at [16, 136] on div at bounding box center [13, 138] width 26 height 17
type textarea "Embracing happiness and harmony requires intentional effort. By actively workin…"
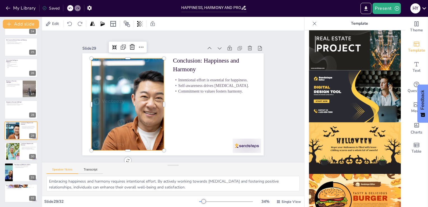
click at [126, 101] on div at bounding box center [128, 85] width 163 height 140
click at [159, 37] on icon at bounding box center [162, 32] width 7 height 7
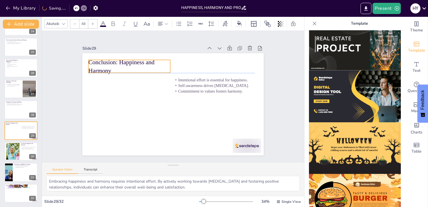
drag, startPoint x: 187, startPoint y: 65, endPoint x: 102, endPoint y: 65, distance: 85.2
click at [102, 65] on p "Conclusion: Happiness and Harmony" at bounding box center [136, 58] width 83 height 34
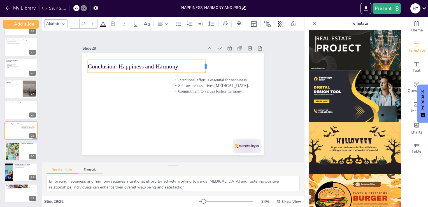
drag, startPoint x: 166, startPoint y: 64, endPoint x: 202, endPoint y: 59, distance: 36.6
click at [202, 59] on div "Conclusion: Happiness and Harmony Intentional effort is essential for happiness…" at bounding box center [171, 103] width 199 height 137
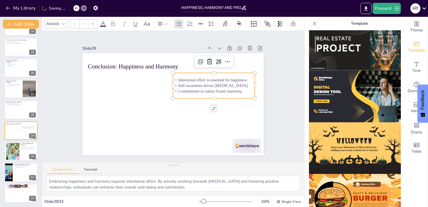
type input "32"
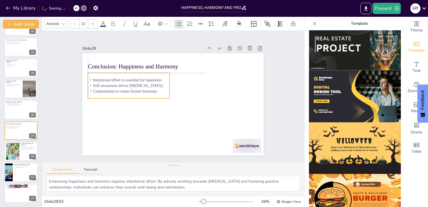
drag, startPoint x: 214, startPoint y: 83, endPoint x: 129, endPoint y: 84, distance: 85.5
click at [182, 84] on p "Self-awareness drives [MEDICAL_DATA]." at bounding box center [193, 55] width 22 height 81
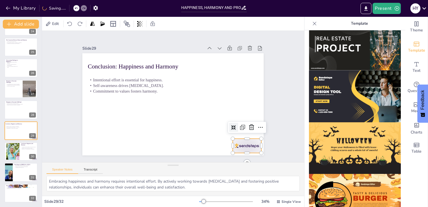
click at [235, 159] on div at bounding box center [221, 171] width 32 height 24
click at [248, 125] on icon at bounding box center [251, 127] width 7 height 7
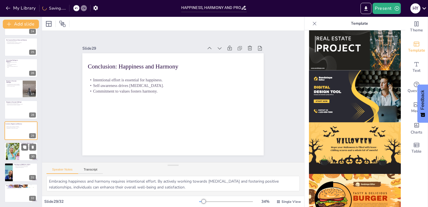
click at [20, 147] on div at bounding box center [21, 151] width 34 height 19
type textarea "The alignment of thoughts, words, and actions is essential for achieving happin…"
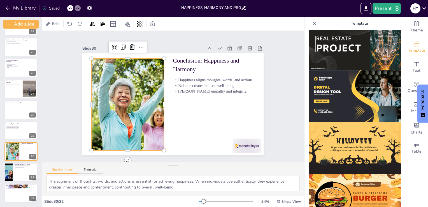
click at [131, 106] on div at bounding box center [127, 95] width 199 height 128
click at [135, 44] on icon at bounding box center [138, 43] width 6 height 6
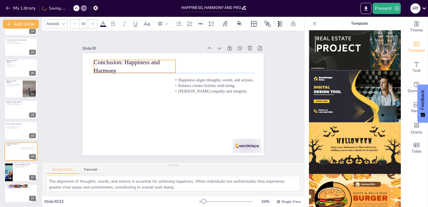
drag, startPoint x: 181, startPoint y: 59, endPoint x: 101, endPoint y: 62, distance: 80.8
click at [101, 62] on p "Conclusion: Happiness and Harmony" at bounding box center [138, 62] width 83 height 25
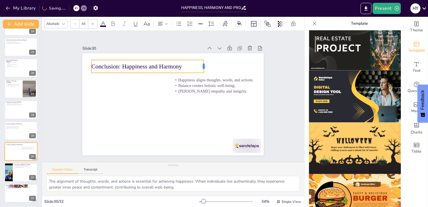
drag, startPoint x: 170, startPoint y: 64, endPoint x: 201, endPoint y: 62, distance: 30.6
click at [210, 71] on div at bounding box center [214, 78] width 8 height 14
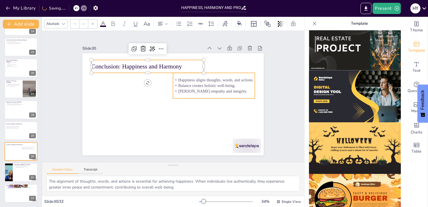
type input "32"
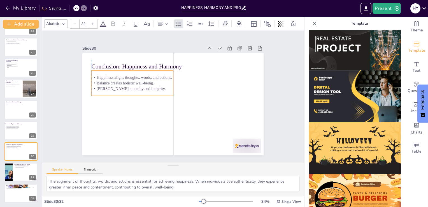
drag, startPoint x: 211, startPoint y: 91, endPoint x: 129, endPoint y: 88, distance: 82.5
click at [129, 88] on p "[PERSON_NAME] empathy and integrity." at bounding box center [134, 80] width 81 height 22
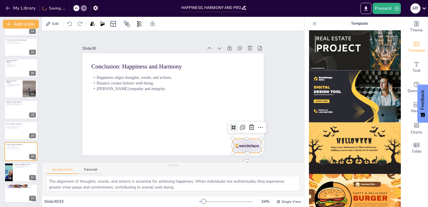
click at [239, 155] on div at bounding box center [228, 166] width 31 height 22
click at [245, 132] on icon at bounding box center [248, 135] width 7 height 7
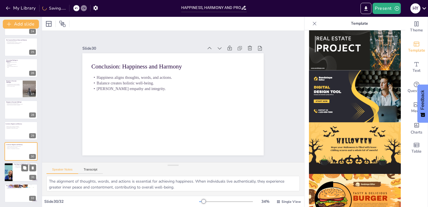
click at [18, 169] on div at bounding box center [21, 172] width 34 height 19
type textarea "Self-awareness is the foundation for personal growth. By understanding our stre…"
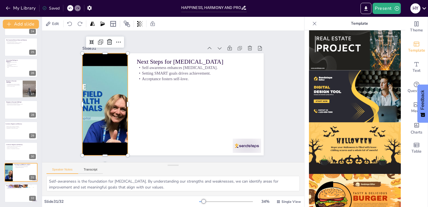
click at [108, 137] on div at bounding box center [106, 82] width 161 height 139
click at [112, 39] on icon at bounding box center [115, 35] width 7 height 7
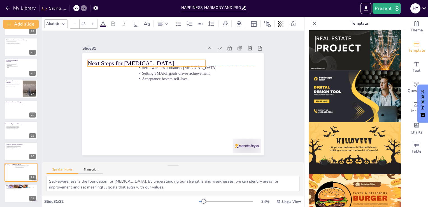
drag, startPoint x: 141, startPoint y: 60, endPoint x: 92, endPoint y: 60, distance: 49.4
click at [96, 60] on p "Next Steps for [MEDICAL_DATA]" at bounding box center [154, 58] width 117 height 33
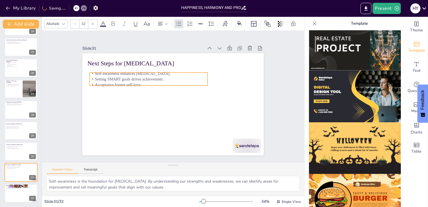
drag, startPoint x: 158, startPoint y: 76, endPoint x: 111, endPoint y: 81, distance: 47.2
click at [136, 91] on p "Acceptance fosters self-love." at bounding box center [191, 117] width 110 height 53
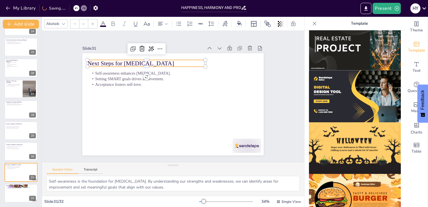
type input "48"
click at [114, 64] on p "Next Steps for [MEDICAL_DATA]" at bounding box center [147, 63] width 118 height 8
drag, startPoint x: 114, startPoint y: 64, endPoint x: 118, endPoint y: 64, distance: 3.6
click at [118, 64] on p "Next Steps for [MEDICAL_DATA]" at bounding box center [153, 61] width 118 height 21
click at [125, 150] on div at bounding box center [116, 165] width 17 height 30
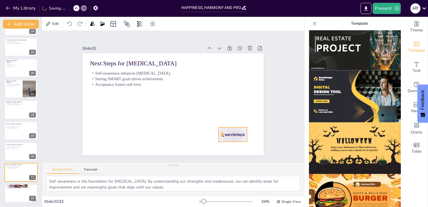
drag, startPoint x: 235, startPoint y: 143, endPoint x: 220, endPoint y: 128, distance: 21.4
click at [220, 136] on div at bounding box center [223, 146] width 31 height 20
click at [231, 115] on div at bounding box center [234, 119] width 10 height 10
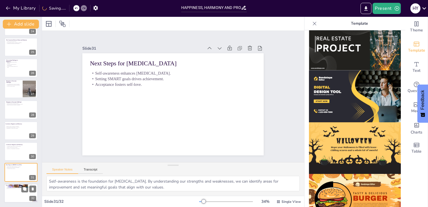
click at [16, 186] on p "Continuous learning enhances skills." at bounding box center [21, 186] width 30 height 1
type textarea "Continuous learning is essential for personal growth. By seeking opportunities …"
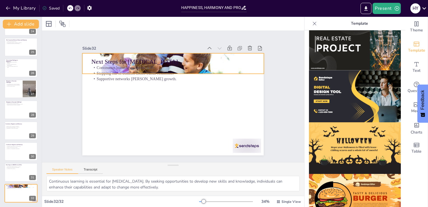
click at [252, 64] on div at bounding box center [176, 63] width 193 height 139
click at [185, 40] on icon at bounding box center [189, 44] width 8 height 8
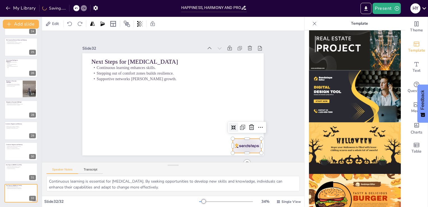
click at [244, 146] on div at bounding box center [242, 153] width 30 height 17
click at [247, 139] on icon at bounding box center [244, 143] width 8 height 8
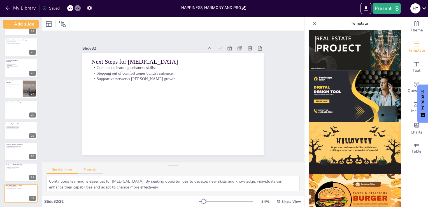
click at [91, 171] on button "Transcript" at bounding box center [90, 171] width 25 height 6
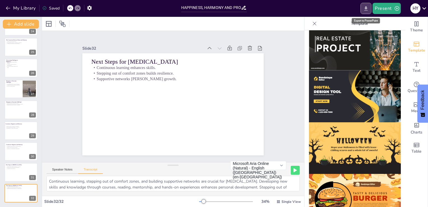
click at [368, 11] on icon "Export to PowerPoint" at bounding box center [366, 9] width 6 height 6
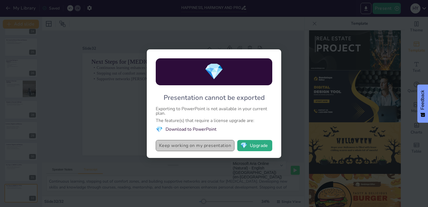
click at [214, 144] on button "Keep working on my presentation" at bounding box center [195, 145] width 79 height 11
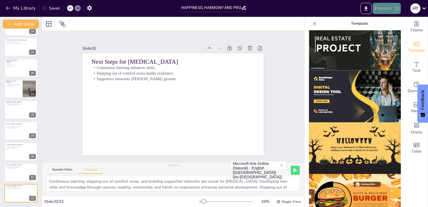
click at [380, 5] on button "Present" at bounding box center [387, 8] width 28 height 11
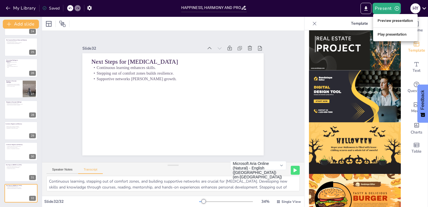
click at [388, 36] on li "Play presentation" at bounding box center [396, 34] width 45 height 9
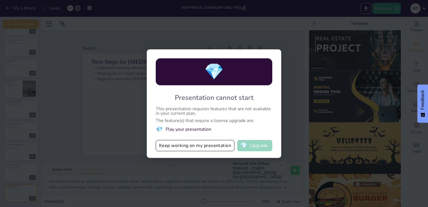
click at [254, 141] on button "💎 Upgrade" at bounding box center [255, 145] width 35 height 11
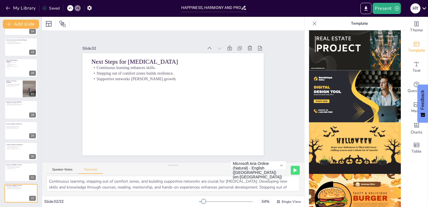
click at [54, 7] on div "Saved" at bounding box center [50, 8] width 17 height 5
click at [89, 5] on icon "button" at bounding box center [90, 8] width 6 height 6
click at [280, 54] on div "Slide 1 Happiness, Harmony and Profession This presentation explores the essent…" at bounding box center [173, 96] width 284 height 183
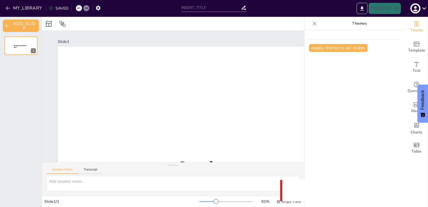
type input "HAPPINESS, HARMONY AND PROFESSION"
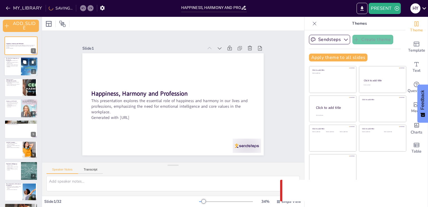
click at [21, 74] on div at bounding box center [30, 66] width 34 height 19
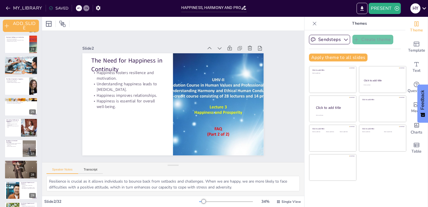
scroll to position [451, 0]
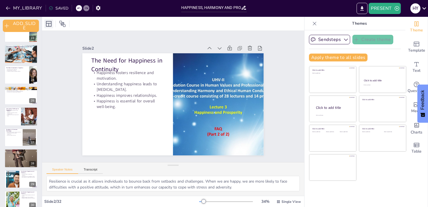
click at [50, 22] on icon at bounding box center [48, 23] width 7 height 7
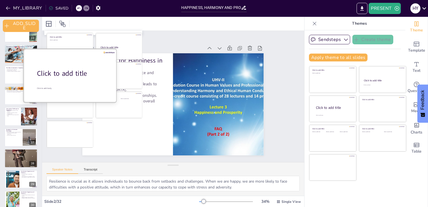
click at [76, 85] on div at bounding box center [71, 75] width 94 height 53
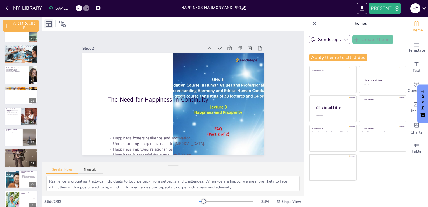
click at [49, 24] on icon at bounding box center [49, 24] width 6 height 6
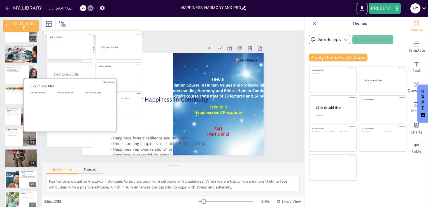
click at [66, 114] on div "Click to add text" at bounding box center [69, 108] width 25 height 35
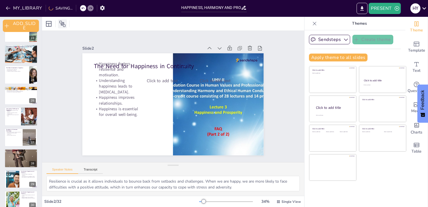
click at [62, 22] on icon at bounding box center [62, 24] width 6 height 6
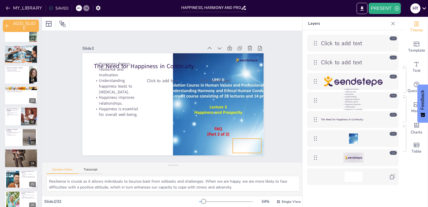
click at [358, 155] on div at bounding box center [354, 158] width 20 height 10
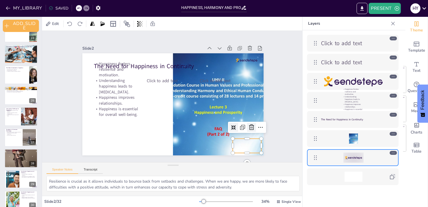
click at [248, 126] on icon at bounding box center [251, 127] width 7 height 7
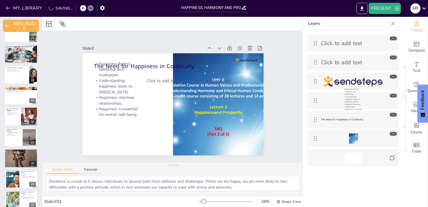
click at [367, 134] on div at bounding box center [353, 138] width 65 height 10
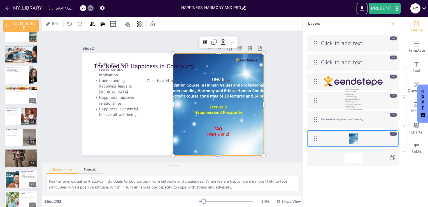
click at [220, 40] on icon at bounding box center [223, 42] width 7 height 7
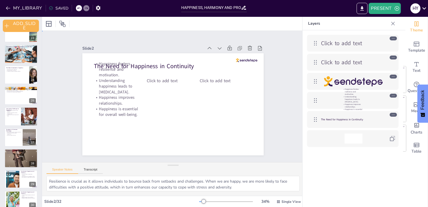
click at [57, 58] on div "Slide 1 Happiness, Harmony and Profession This presentation explores the essent…" at bounding box center [173, 96] width 262 height 131
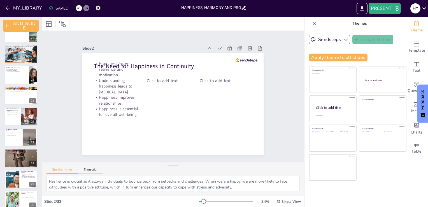
click at [312, 22] on icon at bounding box center [315, 24] width 6 height 6
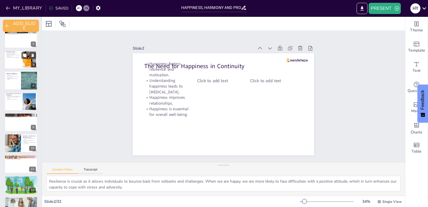
scroll to position [0, 0]
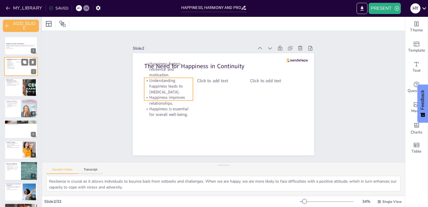
click at [15, 67] on p "Happiness is essential for overall well-being." at bounding box center [10, 68] width 9 height 2
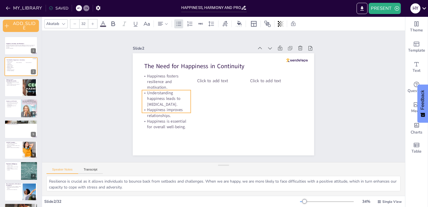
drag, startPoint x: 165, startPoint y: 72, endPoint x: 163, endPoint y: 84, distance: 12.2
click at [163, 84] on p "Happiness fosters resilience and motivation." at bounding box center [166, 81] width 49 height 17
click at [144, 73] on p "Happiness fosters resilience and motivation." at bounding box center [168, 81] width 49 height 17
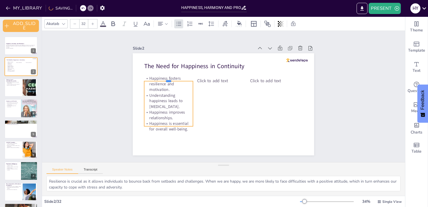
drag, startPoint x: 143, startPoint y: 87, endPoint x: 140, endPoint y: 78, distance: 9.2
click at [140, 78] on div "The Need for Happiness in Continuity Happiness fosters resilience and motivatio…" at bounding box center [223, 104] width 181 height 102
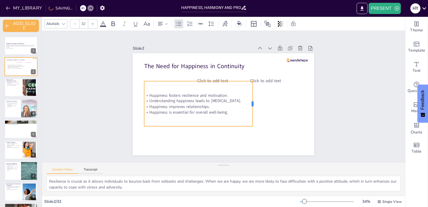
drag, startPoint x: 189, startPoint y: 100, endPoint x: 249, endPoint y: 99, distance: 59.7
click at [253, 99] on div at bounding box center [255, 103] width 4 height 45
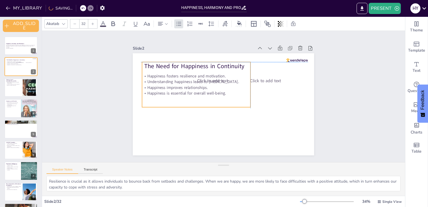
drag, startPoint x: 191, startPoint y: 93, endPoint x: 187, endPoint y: 75, distance: 17.4
click at [187, 75] on p "Happiness fosters resilience and motivation." at bounding box center [196, 76] width 108 height 6
drag, startPoint x: 185, startPoint y: 77, endPoint x: 186, endPoint y: 69, distance: 8.0
click at [186, 69] on div "Happiness fosters resilience and motivation. Understanding happiness leads to […" at bounding box center [198, 82] width 108 height 45
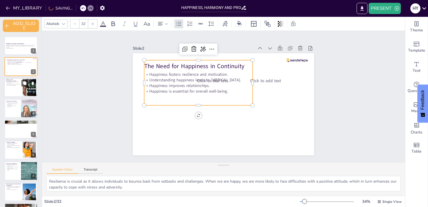
click at [11, 84] on p "Practice empathy and communication." at bounding box center [13, 84] width 15 height 1
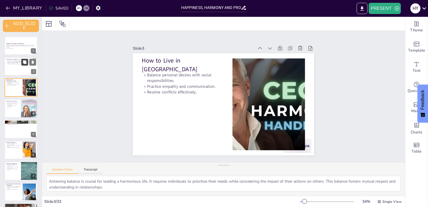
click at [27, 63] on button at bounding box center [24, 62] width 7 height 7
type textarea "Resilience is crucial as it allows individuals to bounce back from setbacks and…"
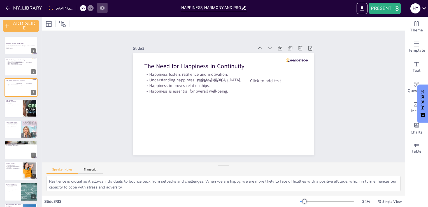
click at [97, 10] on button "button" at bounding box center [102, 8] width 10 height 10
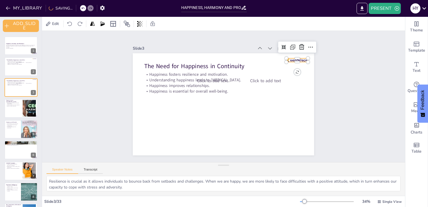
click at [293, 56] on div "The Need for Happiness in Continuity Happiness fosters resilience and motivatio…" at bounding box center [223, 104] width 181 height 102
click at [301, 45] on div at bounding box center [302, 47] width 9 height 9
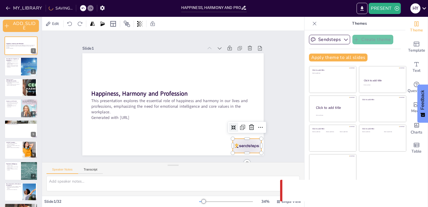
click at [229, 163] on div at bounding box center [213, 176] width 32 height 26
click at [165, 174] on div at bounding box center [159, 179] width 11 height 11
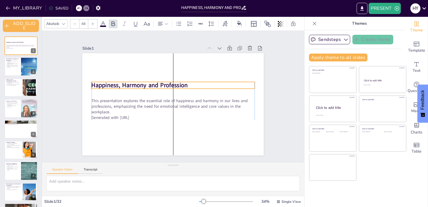
drag, startPoint x: 171, startPoint y: 94, endPoint x: 171, endPoint y: 86, distance: 8.4
click at [171, 86] on strong "Happiness, Harmony and Profession" at bounding box center [145, 76] width 94 height 38
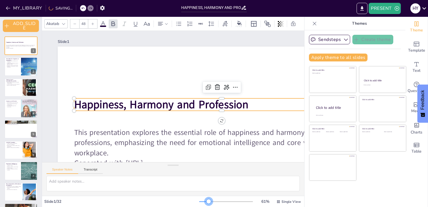
click at [205, 200] on div at bounding box center [226, 201] width 54 height 4
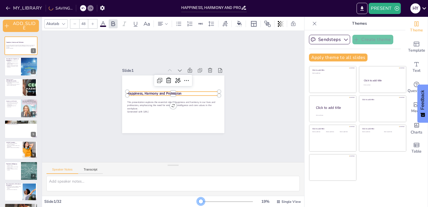
click at [199, 200] on div at bounding box center [226, 201] width 54 height 4
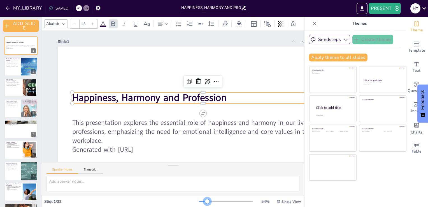
click at [204, 200] on div at bounding box center [226, 201] width 54 height 4
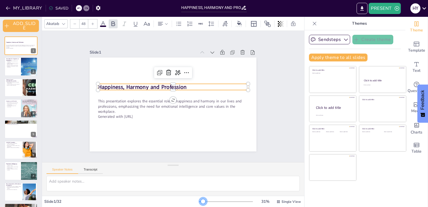
click at [200, 200] on div at bounding box center [226, 201] width 54 height 4
click at [24, 64] on button at bounding box center [24, 62] width 7 height 7
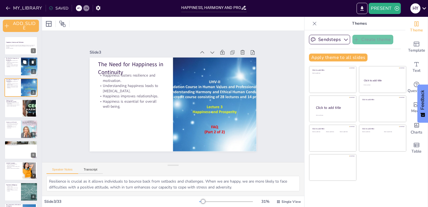
click at [33, 62] on icon at bounding box center [33, 62] width 2 height 3
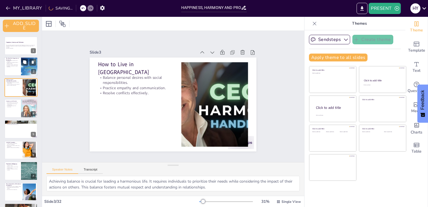
click at [15, 69] on div at bounding box center [21, 66] width 34 height 19
type textarea "Resilience is crucial as it allows individuals to bounce back from setbacks and…"
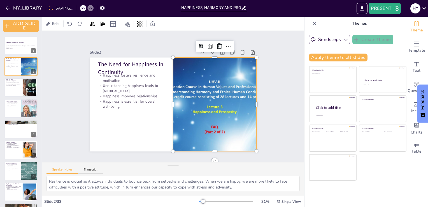
click at [201, 98] on div at bounding box center [199, 130] width 187 height 181
click at [225, 53] on icon at bounding box center [229, 57] width 8 height 8
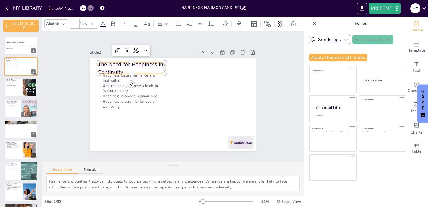
type input "48"
click at [141, 60] on p "The Need for Happiness in Continuity" at bounding box center [135, 64] width 68 height 22
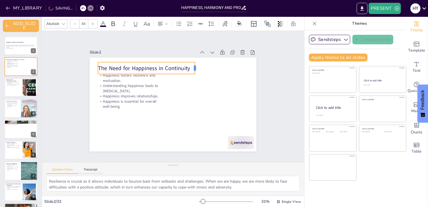
drag, startPoint x: 162, startPoint y: 63, endPoint x: 192, endPoint y: 62, distance: 30.3
click at [201, 71] on div at bounding box center [205, 77] width 8 height 13
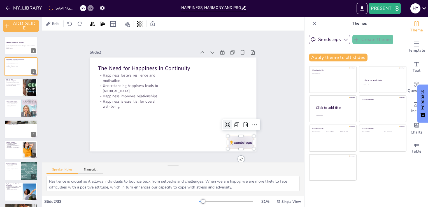
click at [234, 139] on div at bounding box center [241, 142] width 26 height 13
click at [241, 136] on icon at bounding box center [238, 139] width 6 height 6
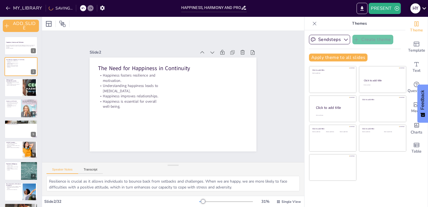
click at [421, 10] on div "H Y" at bounding box center [416, 8] width 10 height 10
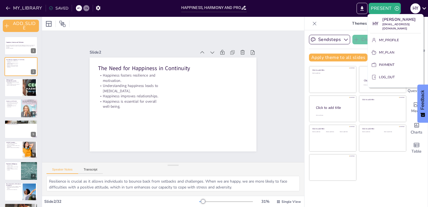
click at [399, 168] on div at bounding box center [214, 103] width 428 height 207
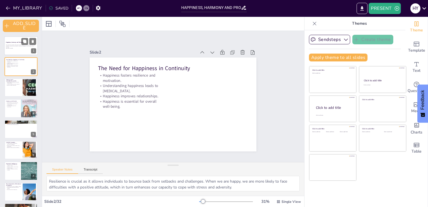
click at [20, 46] on p "This presentation explores the essential role of happiness and harmony in our l…" at bounding box center [21, 46] width 30 height 3
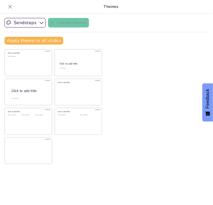
click at [9, 4] on icon at bounding box center [10, 7] width 6 height 6
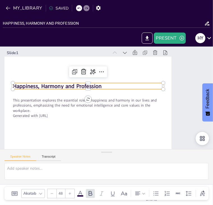
click at [22, 82] on div "Happiness, Harmony and Profession This presentation explores the essential role…" at bounding box center [87, 99] width 183 height 126
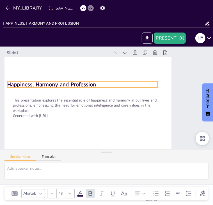
drag, startPoint x: 107, startPoint y: 85, endPoint x: 102, endPoint y: 82, distance: 5.9
click at [102, 82] on p "Happiness, Harmony and Profession" at bounding box center [85, 79] width 149 height 39
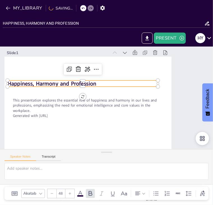
click at [102, 82] on p "Happiness, Harmony and Profession" at bounding box center [88, 77] width 145 height 54
click at [102, 82] on p "Happiness, Harmony and Profession" at bounding box center [84, 82] width 150 height 24
click at [102, 82] on p "Happiness, Harmony and Profession" at bounding box center [98, 71] width 117 height 106
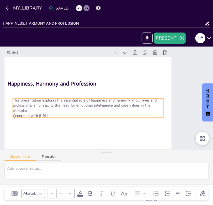
type input "32"
click at [15, 97] on p "This presentation explores the essential role of happiness and harmony in our l…" at bounding box center [87, 101] width 150 height 47
click at [15, 82] on div at bounding box center [14, 78] width 5 height 5
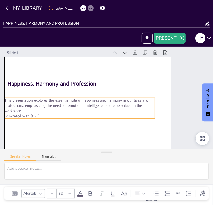
drag, startPoint x: 46, startPoint y: 110, endPoint x: 38, endPoint y: 110, distance: 7.9
click at [38, 110] on p "This presentation explores the essential role of happiness and harmony in our l…" at bounding box center [78, 100] width 150 height 47
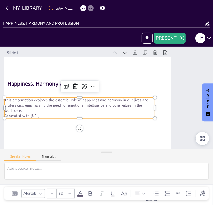
click at [38, 110] on p "This presentation explores the essential role of happiness and harmony in our l…" at bounding box center [78, 102] width 151 height 31
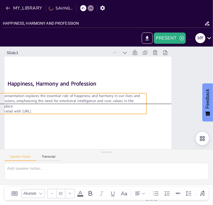
drag, startPoint x: 38, startPoint y: 110, endPoint x: 31, endPoint y: 107, distance: 7.4
click at [31, 107] on p "This presentation explores the essential role of happiness and harmony in our l…" at bounding box center [71, 97] width 151 height 31
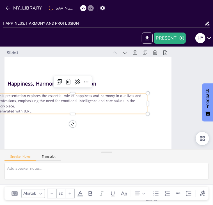
click at [52, 107] on p "This presentation explores the essential role of happiness and harmony in our l…" at bounding box center [89, 68] width 75 height 144
drag, startPoint x: 31, startPoint y: 107, endPoint x: 0, endPoint y: 92, distance: 34.5
click at [0, 92] on html "MY_LIBRARY SAVING... HAPPINESS, HARMONY AND PROFESSION PRESENT H Y Document fon…" at bounding box center [106, 102] width 213 height 205
copy p "workplace."
drag, startPoint x: 117, startPoint y: 103, endPoint x: 1, endPoint y: 98, distance: 116.0
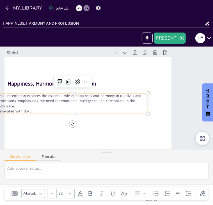
click at [3, 98] on p "This presentation explores the essential role of happiness and harmony in our l…" at bounding box center [75, 86] width 144 height 75
drag, startPoint x: 48, startPoint y: 113, endPoint x: 2, endPoint y: 92, distance: 50.6
click at [2, 92] on div "Happiness, Harmony and Profession This presentation explores the essential role…" at bounding box center [88, 92] width 190 height 174
copy div "his presentation explores the essential role of happiness and harmony in our li…"
click at [127, 103] on p "This presentation explores the essential role of happiness and harmony in our l…" at bounding box center [72, 94] width 150 height 47
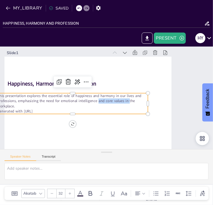
drag, startPoint x: 127, startPoint y: 103, endPoint x: 96, endPoint y: 101, distance: 30.4
click at [96, 101] on p "This presentation explores the essential role of happiness and harmony in our l…" at bounding box center [77, 80] width 131 height 101
click at [68, 98] on p "This presentation explores the essential role of happiness and harmony in our l…" at bounding box center [72, 94] width 150 height 46
click at [68, 98] on p "This presentation explores the essential role of happiness and harmony in our l…" at bounding box center [73, 90] width 148 height 61
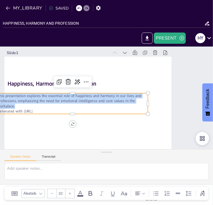
drag, startPoint x: 68, startPoint y: 98, endPoint x: 91, endPoint y: 102, distance: 23.0
click at [91, 102] on p "This presentation explores the essential role of happiness and harmony in our l…" at bounding box center [72, 94] width 150 height 47
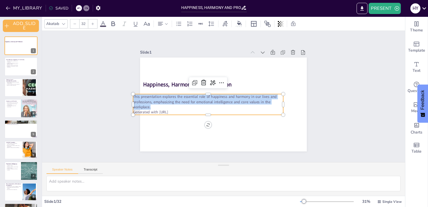
copy p "This presentation explores the essential role of happiness and harmony in our l…"
click at [18, 85] on p "Resolve conflicts effectively." at bounding box center [13, 85] width 15 height 1
type textarea "Achieving balance is crucial for leading a harmonious life. It requires individ…"
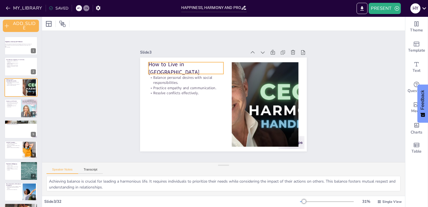
click at [204, 64] on p "How to Live in [GEOGRAPHIC_DATA]" at bounding box center [197, 58] width 76 height 38
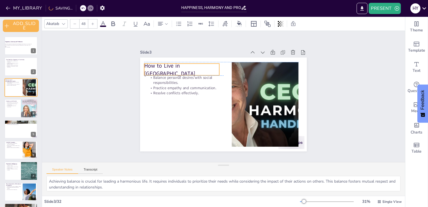
drag, startPoint x: 204, startPoint y: 64, endPoint x: 200, endPoint y: 65, distance: 4.3
click at [200, 65] on p "How to Live in [GEOGRAPHIC_DATA]" at bounding box center [188, 61] width 77 height 31
click at [200, 66] on p "How to Live in [GEOGRAPHIC_DATA]" at bounding box center [196, 54] width 75 height 45
drag, startPoint x: 200, startPoint y: 66, endPoint x: 145, endPoint y: 66, distance: 55.5
click at [147, 66] on p "How to Live in [GEOGRAPHIC_DATA]" at bounding box center [185, 65] width 76 height 23
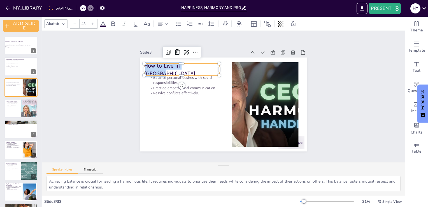
copy p "How to Live in [GEOGRAPHIC_DATA]"
click at [202, 68] on p "How to Live in [GEOGRAPHIC_DATA]" at bounding box center [188, 61] width 77 height 31
drag, startPoint x: 202, startPoint y: 68, endPoint x: 141, endPoint y: 71, distance: 61.2
click at [141, 71] on div "Balance personal desires with social responsibilities. Practice empathy and com…" at bounding box center [219, 103] width 190 height 174
copy p "How to Live in [GEOGRAPHIC_DATA]"
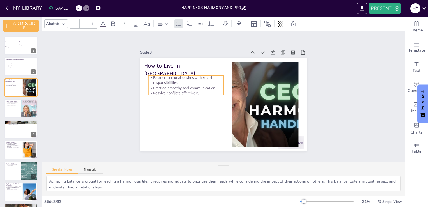
type input "32"
click at [222, 88] on p "Practice empathy and communication." at bounding box center [228, 57] width 13 height 75
click at [197, 89] on p "Resolve conflicts effectively." at bounding box center [186, 88] width 75 height 13
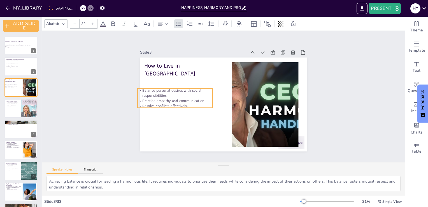
drag, startPoint x: 197, startPoint y: 89, endPoint x: 190, endPoint y: 99, distance: 11.7
click at [212, 86] on p "Resolve conflicts effectively." at bounding box center [214, 47] width 5 height 75
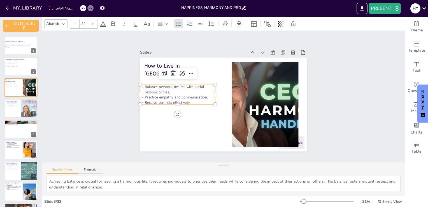
click at [190, 99] on p "Resolve conflicts effectively." at bounding box center [177, 97] width 75 height 13
click at [195, 89] on p "Practice empathy and communication." at bounding box center [209, 53] width 28 height 73
click at [203, 91] on p "Balance personal desires with social responsibilities." at bounding box center [187, 67] width 70 height 47
click at [182, 95] on p "Practice empathy and communication." at bounding box center [177, 93] width 75 height 13
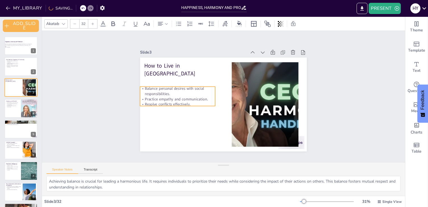
click at [182, 95] on p "Practice empathy and communication." at bounding box center [177, 93] width 75 height 13
click at [190, 102] on p "Resolve conflicts effectively." at bounding box center [177, 89] width 73 height 28
click at [190, 102] on p "Resolve conflicts effectively." at bounding box center [177, 99] width 75 height 13
click at [144, 85] on p ".Balance personal desires with social responsibilities." at bounding box center [181, 77] width 75 height 33
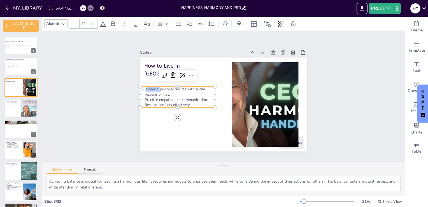
click at [206, 85] on p ".Balance personal desires with social responsibilities." at bounding box center [219, 51] width 26 height 76
click at [147, 87] on p ".Balance personal desires with social responsibilities." at bounding box center [183, 74] width 73 height 40
click at [186, 102] on p "Resolve conflicts effectively" at bounding box center [177, 90] width 73 height 28
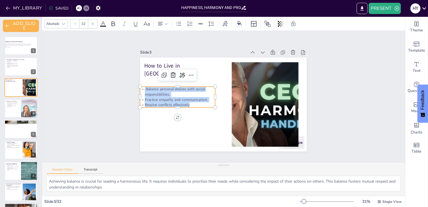
drag, startPoint x: 186, startPoint y: 102, endPoint x: 137, endPoint y: 86, distance: 51.6
click at [137, 86] on div "How to Live in Harmony .Balance personal desires with social responsibilities. …" at bounding box center [219, 103] width 190 height 174
copy div ".Balance personal desires with social responsibilities. Practice empathy and co…"
click at [19, 87] on div at bounding box center [11, 86] width 15 height 4
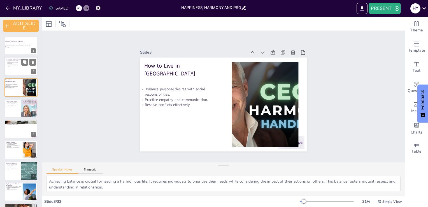
click at [11, 71] on div at bounding box center [21, 66] width 34 height 19
type textarea "Resilience is crucial as it allows individuals to bounce back from setbacks and…"
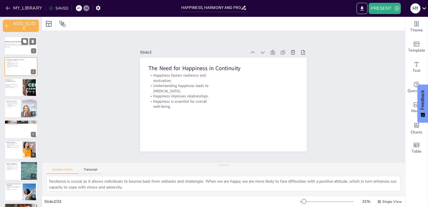
click at [16, 47] on p "Generated with [URL]" at bounding box center [18, 47] width 30 height 1
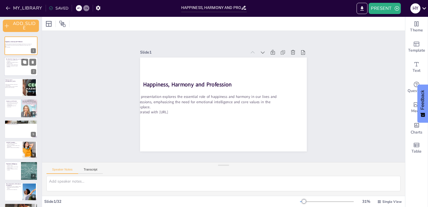
click at [20, 67] on div at bounding box center [21, 66] width 34 height 19
type textarea "Resilience is crucial as it allows individuals to bounce back from setbacks and…"
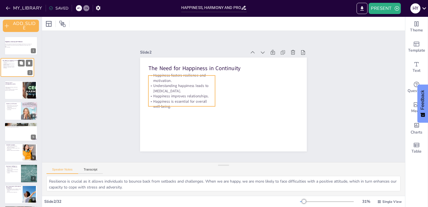
drag, startPoint x: 20, startPoint y: 67, endPoint x: 14, endPoint y: 68, distance: 6.3
click at [14, 58] on div "The Need for Happiness in Continuity Happiness fosters resilience and motivatio…" at bounding box center [17, 58] width 33 height 0
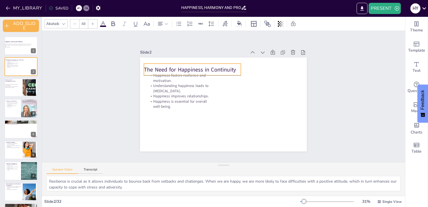
drag, startPoint x: 236, startPoint y: 67, endPoint x: 231, endPoint y: 66, distance: 4.5
click at [231, 66] on p "The Need for Happiness in Continuity" at bounding box center [202, 60] width 95 height 37
click at [231, 66] on p "The Need for Happiness in Continuity" at bounding box center [195, 66] width 97 height 18
click at [233, 66] on p "The Need for Happiness in Continuity" at bounding box center [206, 59] width 92 height 47
drag, startPoint x: 233, startPoint y: 66, endPoint x: 225, endPoint y: 64, distance: 8.3
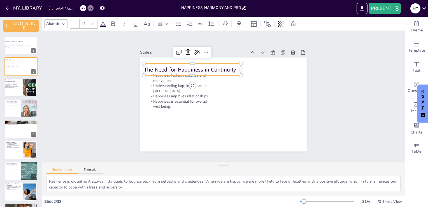
click at [225, 64] on p "The Need for Happiness in Continuity" at bounding box center [206, 59] width 92 height 47
click at [225, 64] on p "The Need for Happiness in Continuity" at bounding box center [194, 58] width 95 height 37
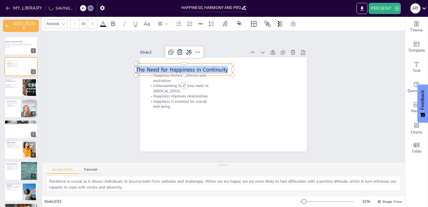
drag, startPoint x: 224, startPoint y: 65, endPoint x: 130, endPoint y: 67, distance: 94.3
click at [131, 67] on div "Happiness fosters resilience and motivation. Understanding happiness leads to p…" at bounding box center [222, 104] width 183 height 126
copy p "The Need for Happiness in Continuity"
